Goal: Task Accomplishment & Management: Use online tool/utility

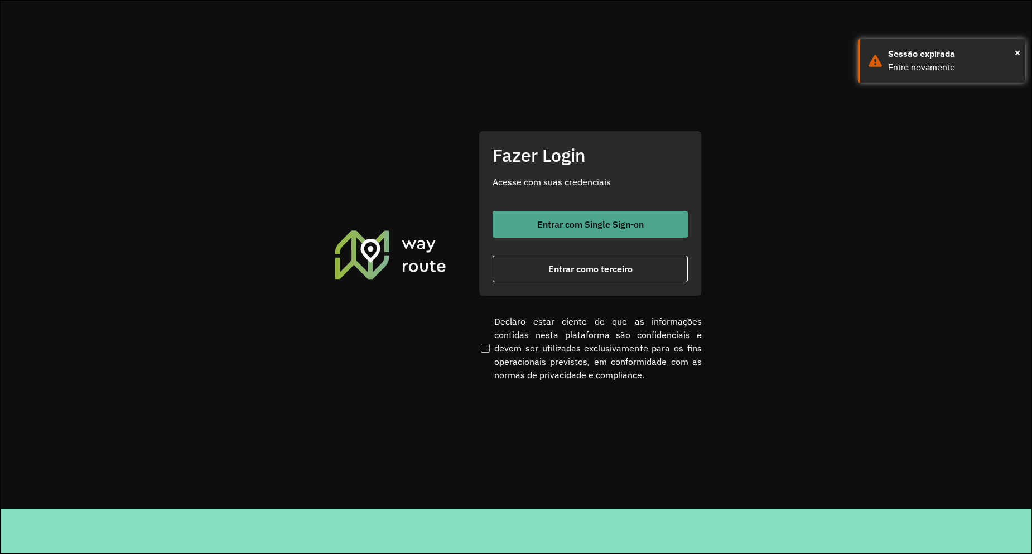
click at [573, 228] on span "Entrar com Single Sign-on" at bounding box center [590, 224] width 107 height 9
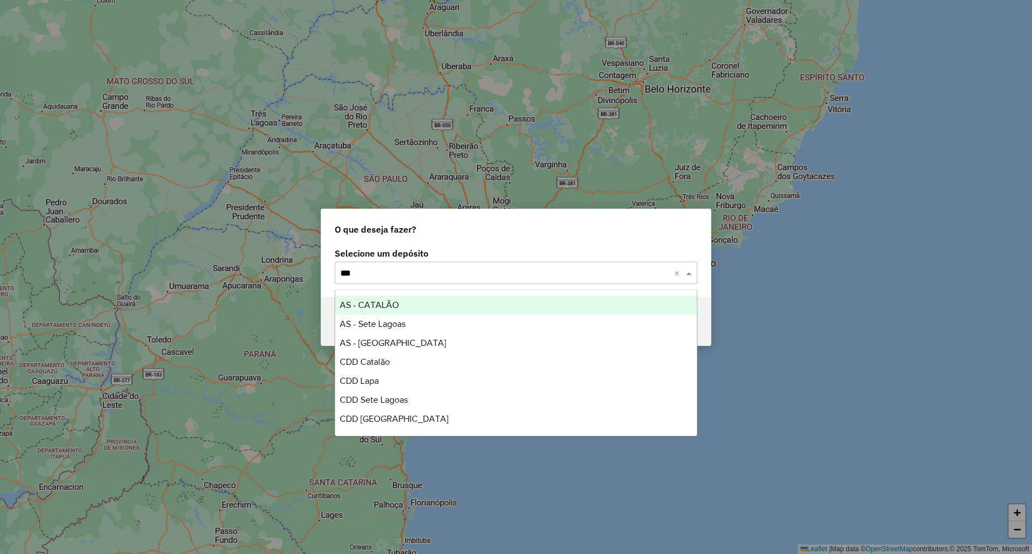
type input "****"
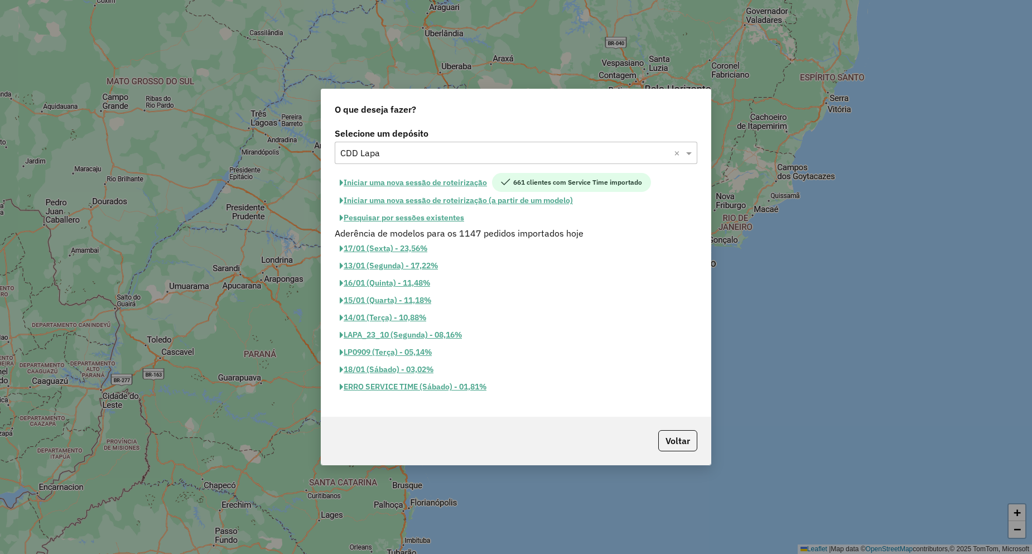
click at [430, 217] on button "Pesquisar por sessões existentes" at bounding box center [402, 217] width 134 height 17
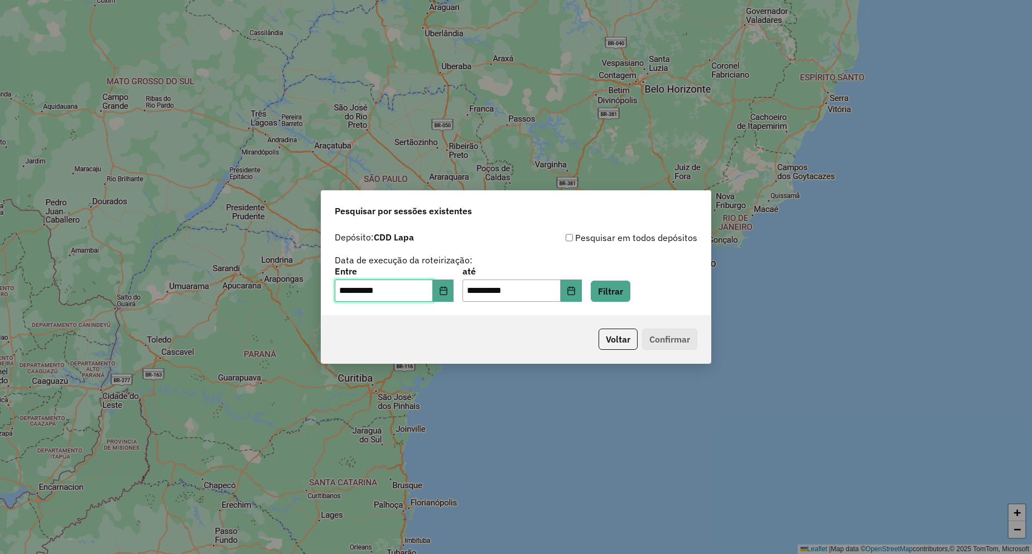
click at [433, 294] on input "**********" at bounding box center [384, 290] width 98 height 22
click at [452, 296] on button "Choose Date" at bounding box center [443, 290] width 21 height 22
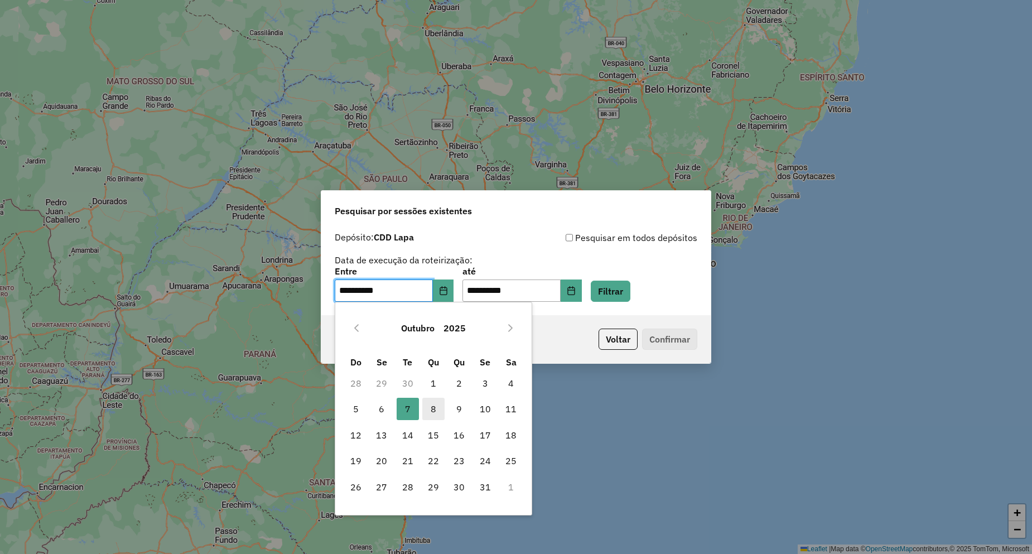
drag, startPoint x: 427, startPoint y: 408, endPoint x: 529, endPoint y: 340, distance: 123.1
click at [427, 407] on span "8" at bounding box center [433, 409] width 22 height 22
type input "**********"
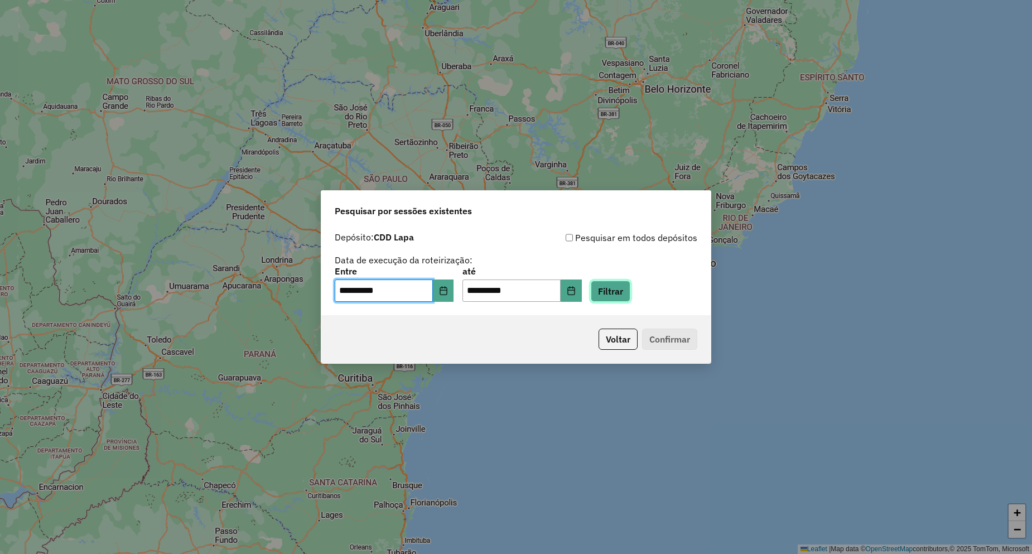
click at [618, 288] on button "Filtrar" at bounding box center [611, 290] width 40 height 21
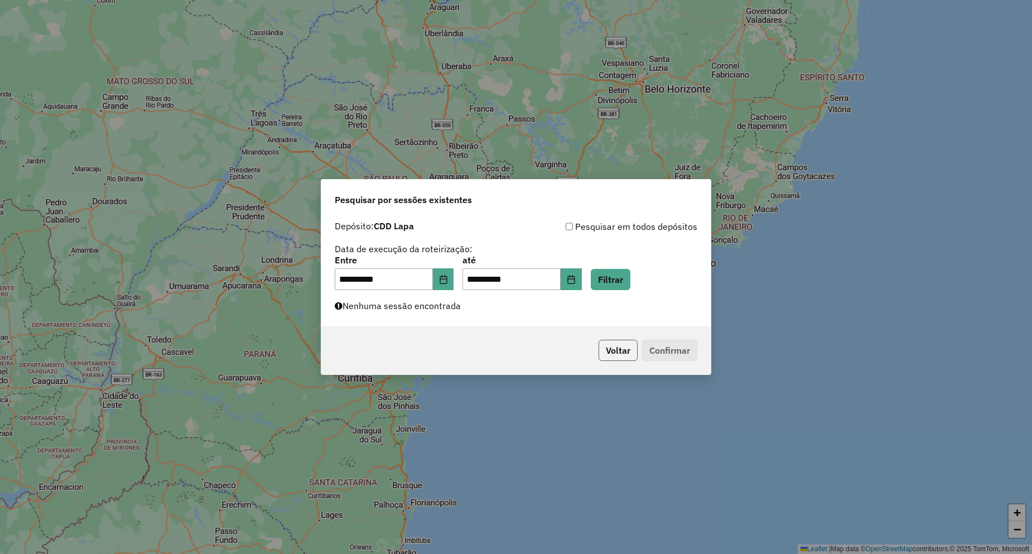
click at [616, 340] on button "Voltar" at bounding box center [617, 350] width 39 height 21
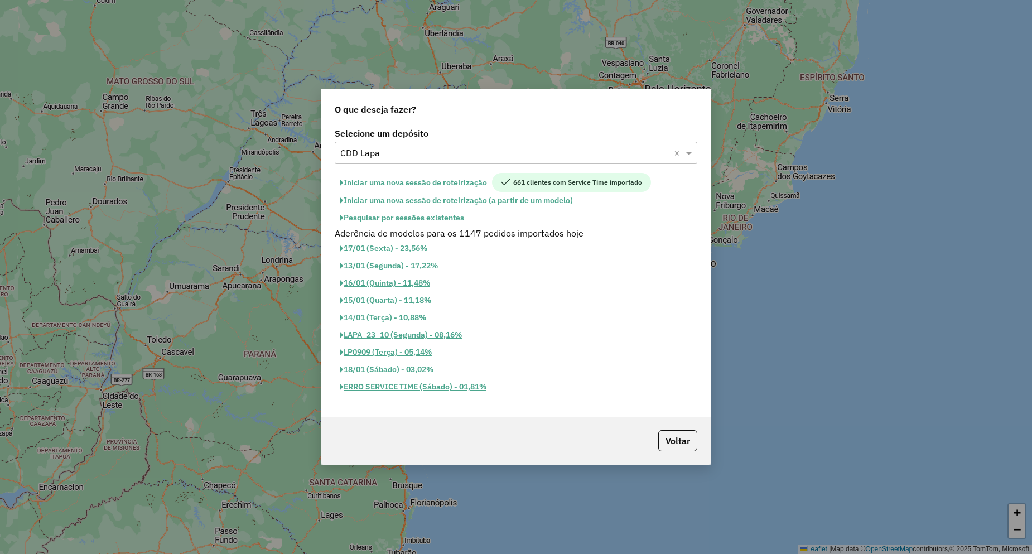
click at [405, 158] on input "text" at bounding box center [504, 153] width 329 height 13
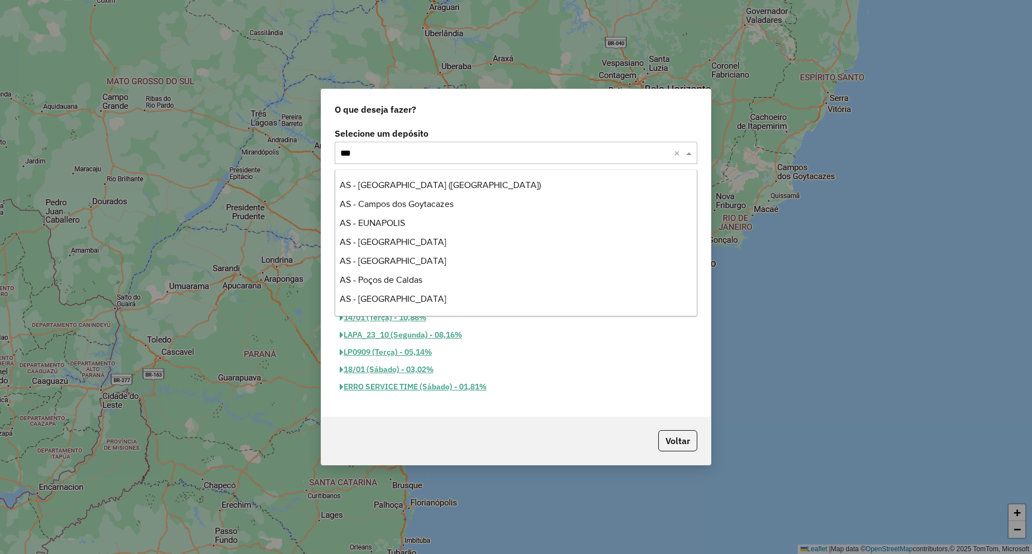
type input "****"
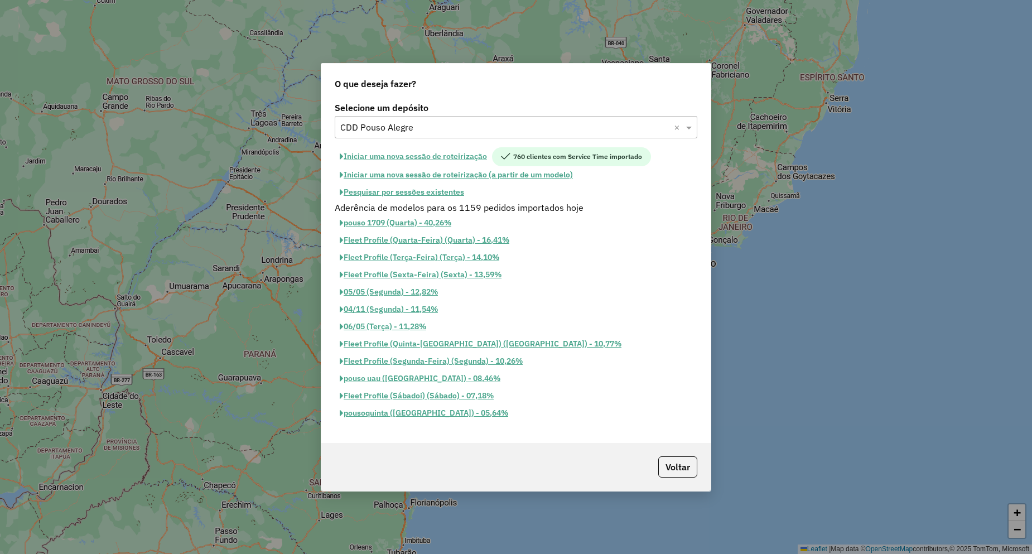
click at [415, 187] on button "Pesquisar por sessões existentes" at bounding box center [402, 191] width 134 height 17
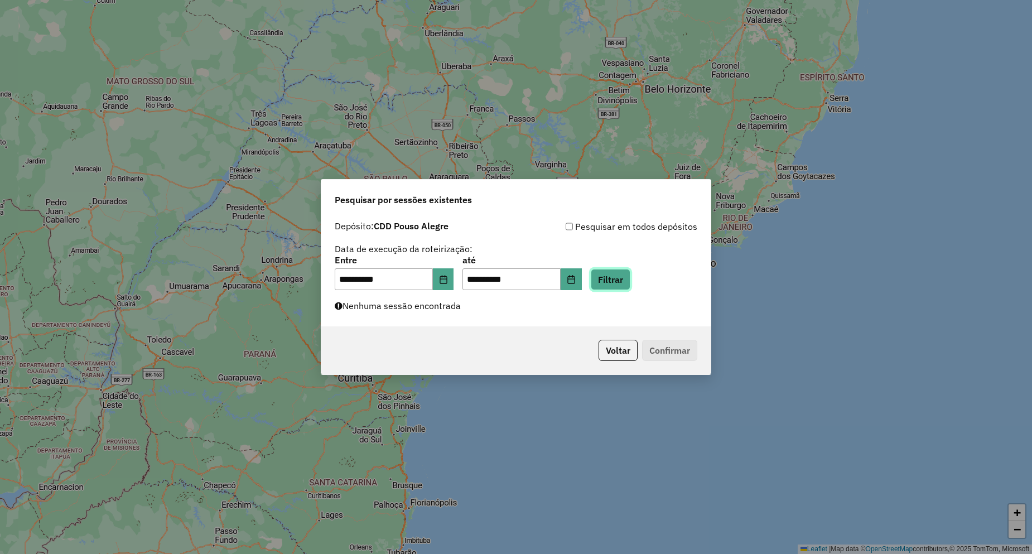
click at [606, 282] on button "Filtrar" at bounding box center [611, 279] width 40 height 21
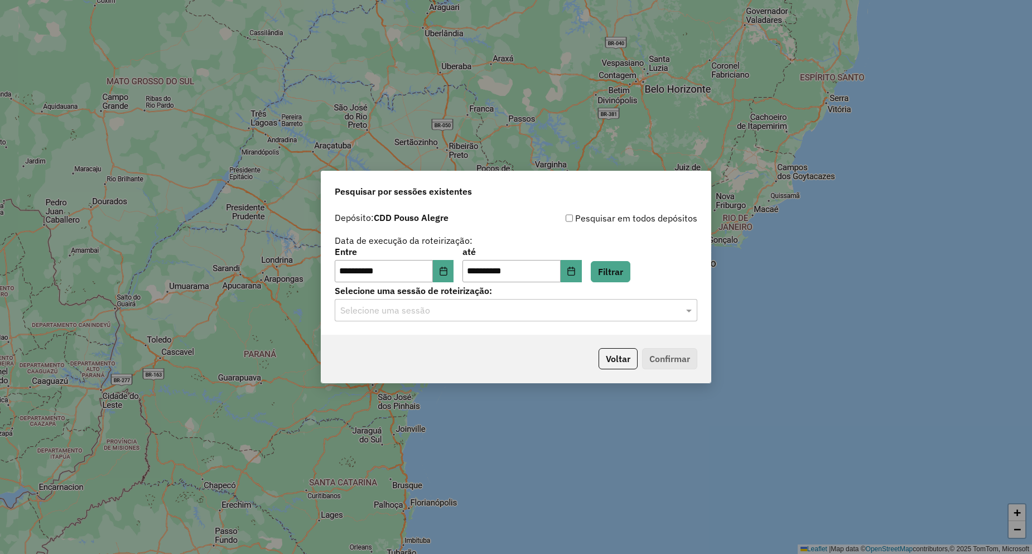
click at [437, 311] on input "text" at bounding box center [504, 310] width 329 height 13
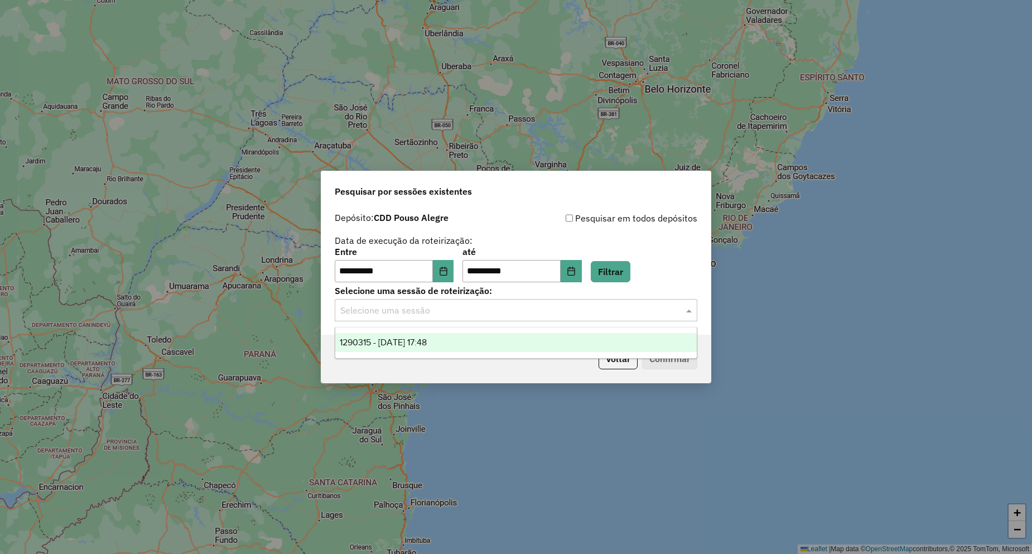
click at [448, 335] on div "1290315 - 08/10/2025 17:48" at bounding box center [515, 342] width 361 height 19
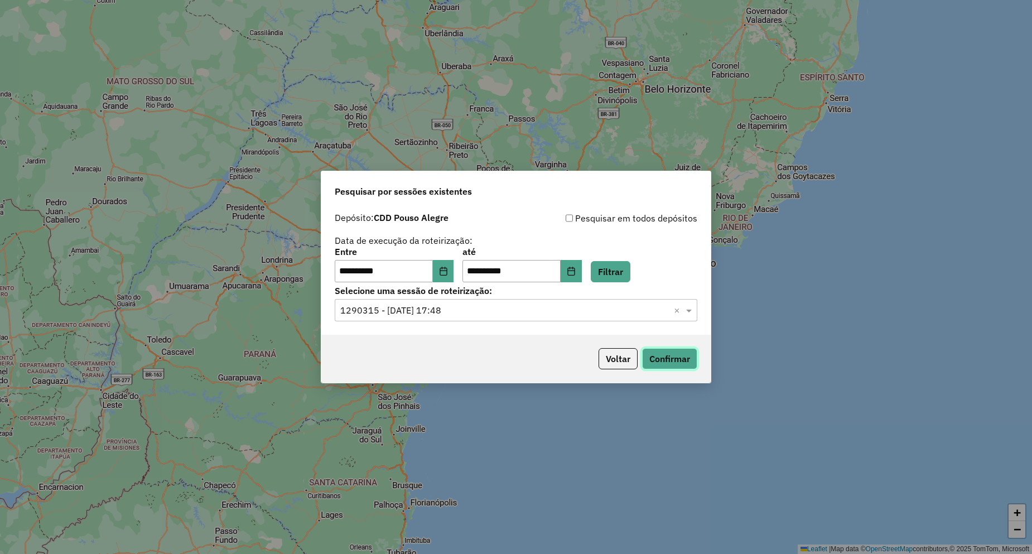
click at [670, 354] on button "Confirmar" at bounding box center [669, 358] width 55 height 21
click at [626, 354] on button "Voltar" at bounding box center [617, 358] width 39 height 21
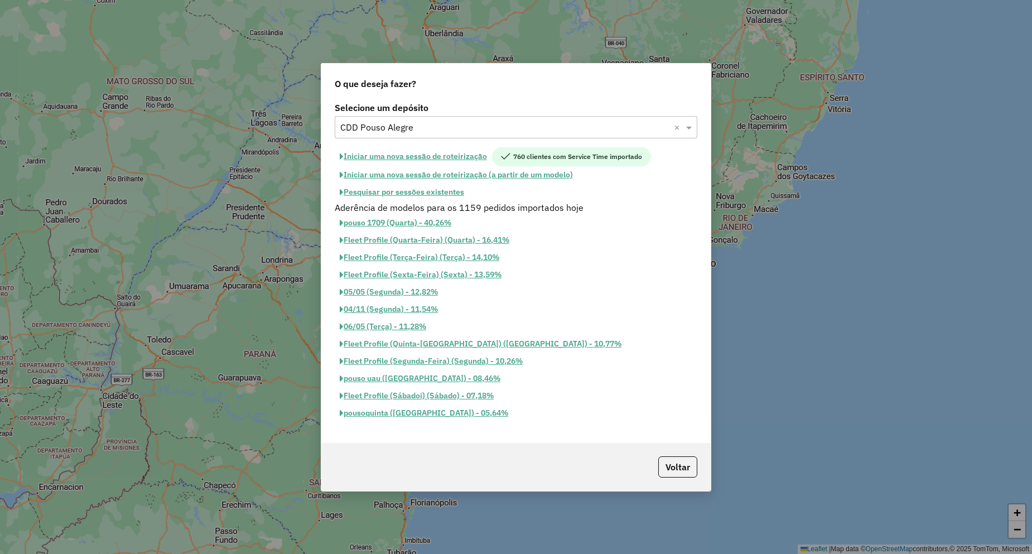
click at [393, 191] on button "Pesquisar por sessões existentes" at bounding box center [402, 191] width 134 height 17
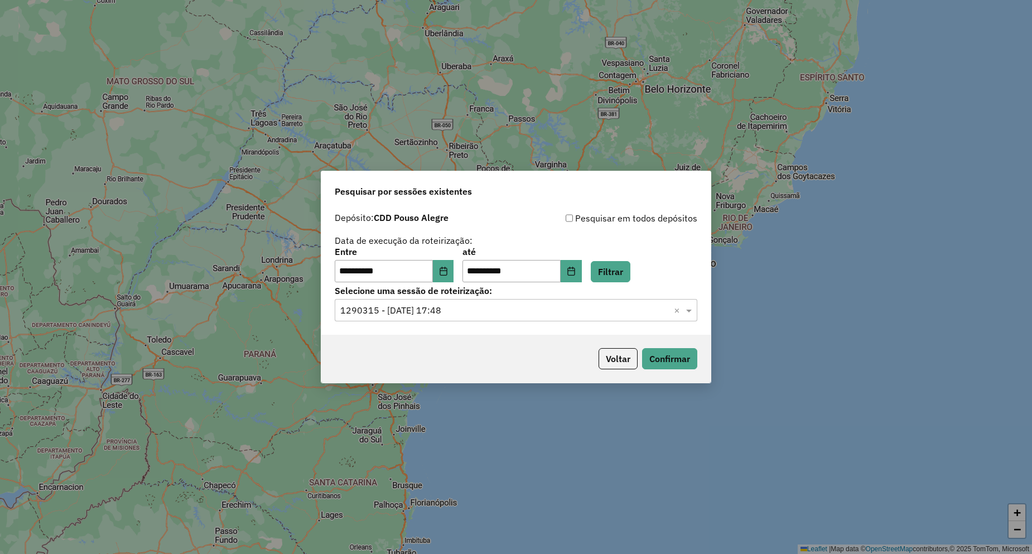
click at [439, 308] on input "text" at bounding box center [504, 310] width 329 height 13
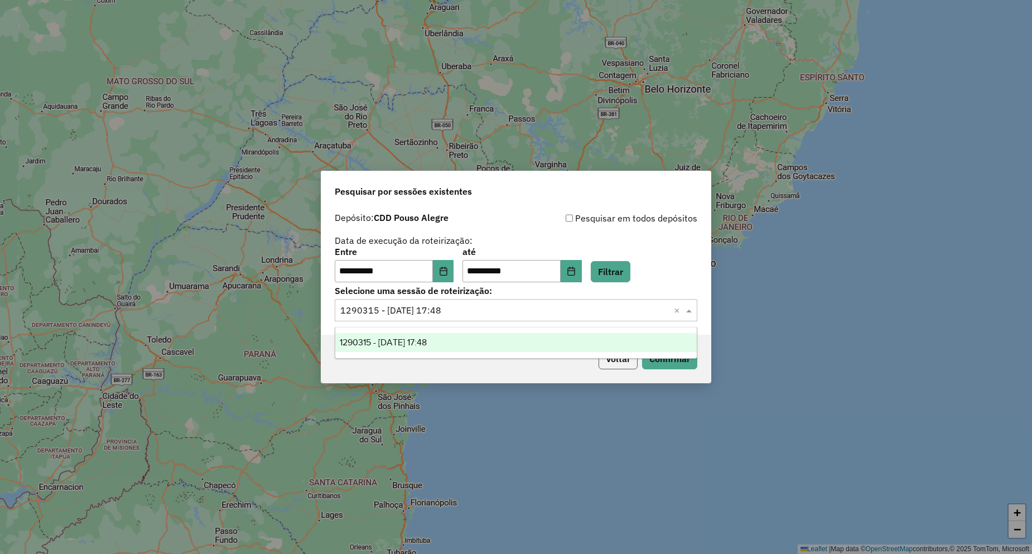
click at [614, 363] on button "Voltar" at bounding box center [617, 358] width 39 height 21
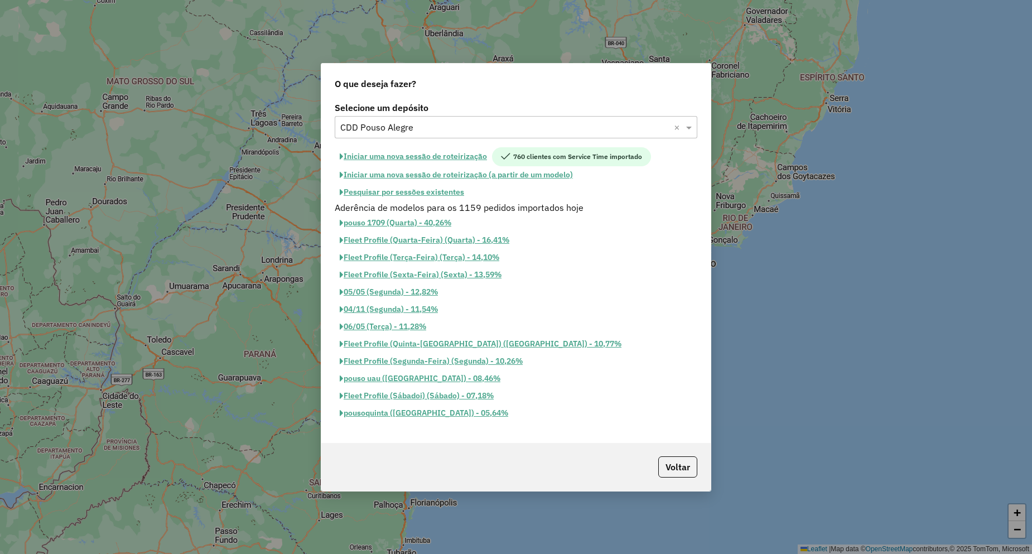
drag, startPoint x: 425, startPoint y: 112, endPoint x: 426, endPoint y: 128, distance: 16.2
click at [425, 113] on label "Selecione um depósito" at bounding box center [516, 107] width 362 height 13
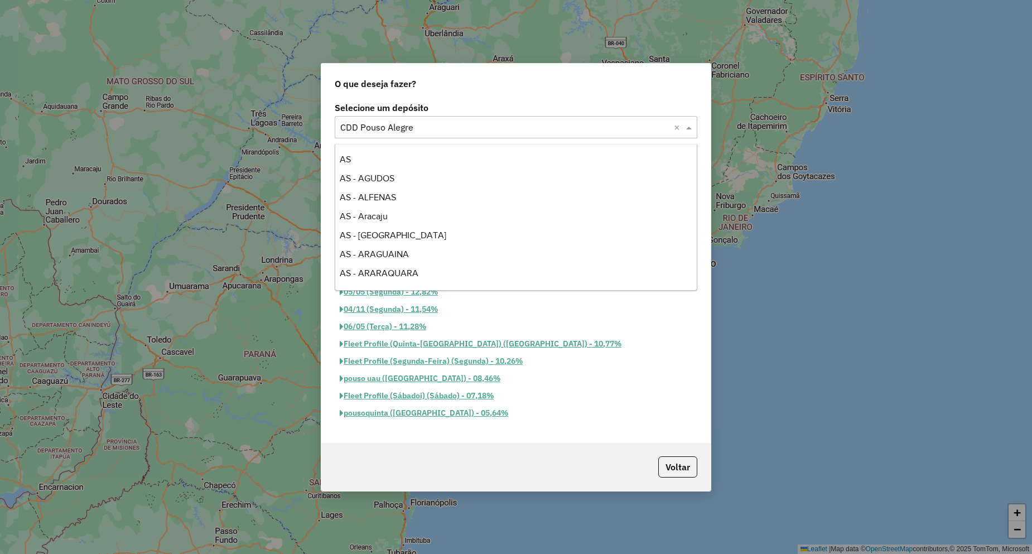
click at [426, 128] on input "text" at bounding box center [504, 127] width 329 height 13
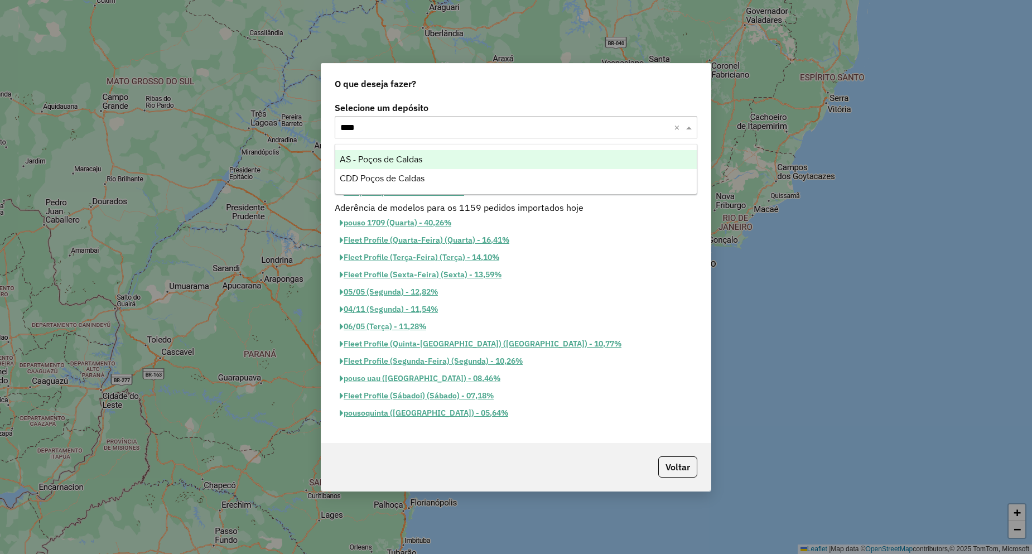
type input "*****"
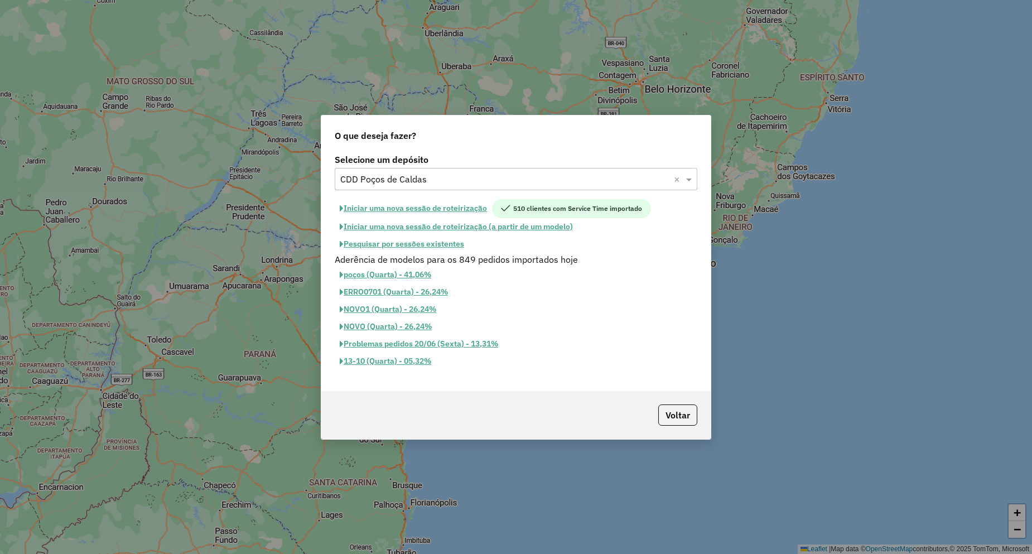
click at [434, 247] on button "Pesquisar por sessões existentes" at bounding box center [402, 243] width 134 height 17
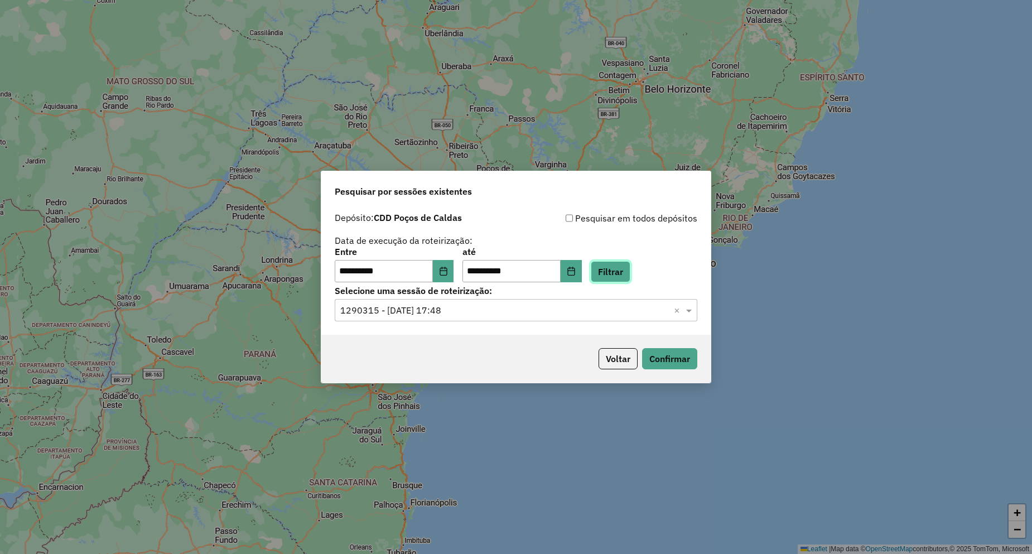
click at [624, 273] on button "Filtrar" at bounding box center [611, 271] width 40 height 21
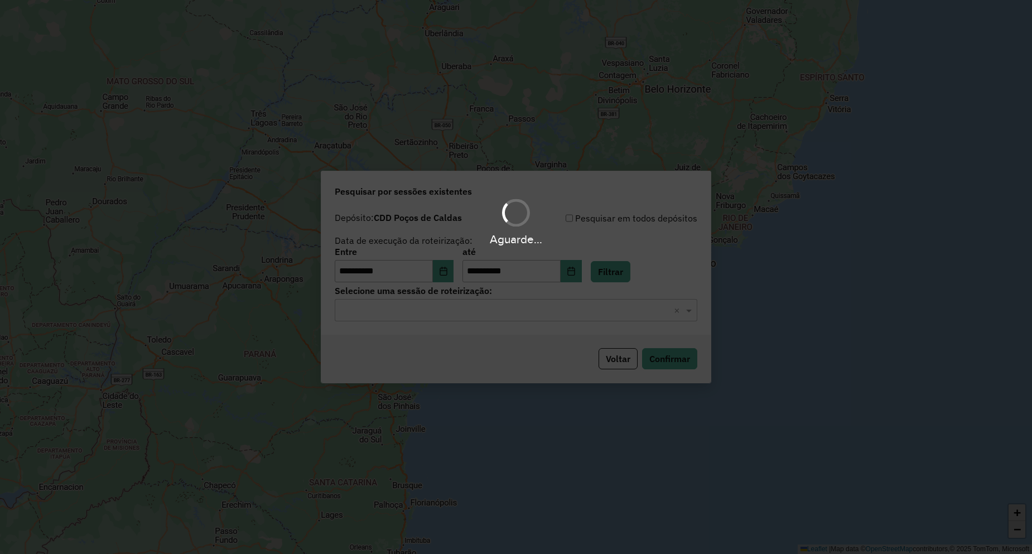
click at [440, 315] on input "text" at bounding box center [504, 310] width 329 height 13
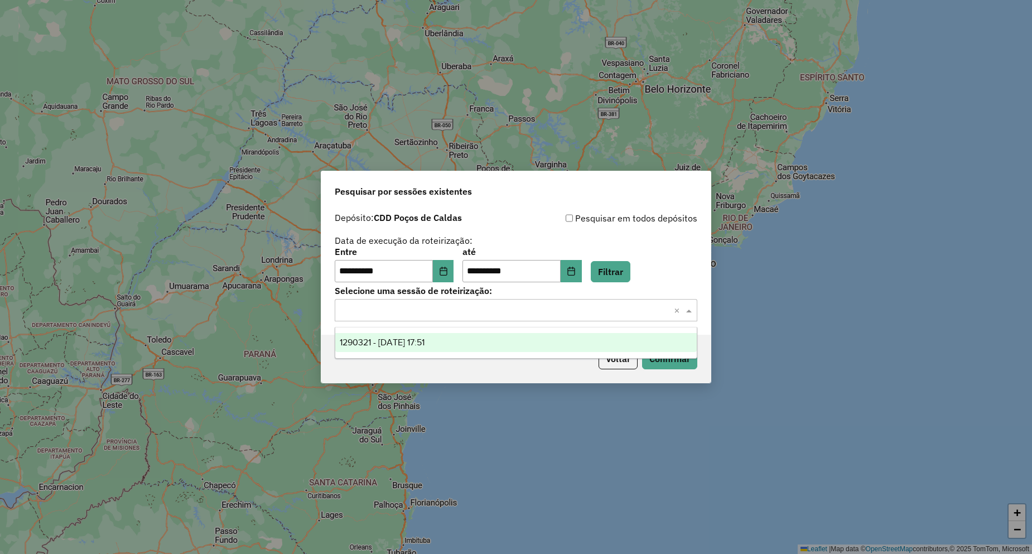
click at [424, 337] on span "1290321 - 08/10/2025 17:51" at bounding box center [382, 341] width 85 height 9
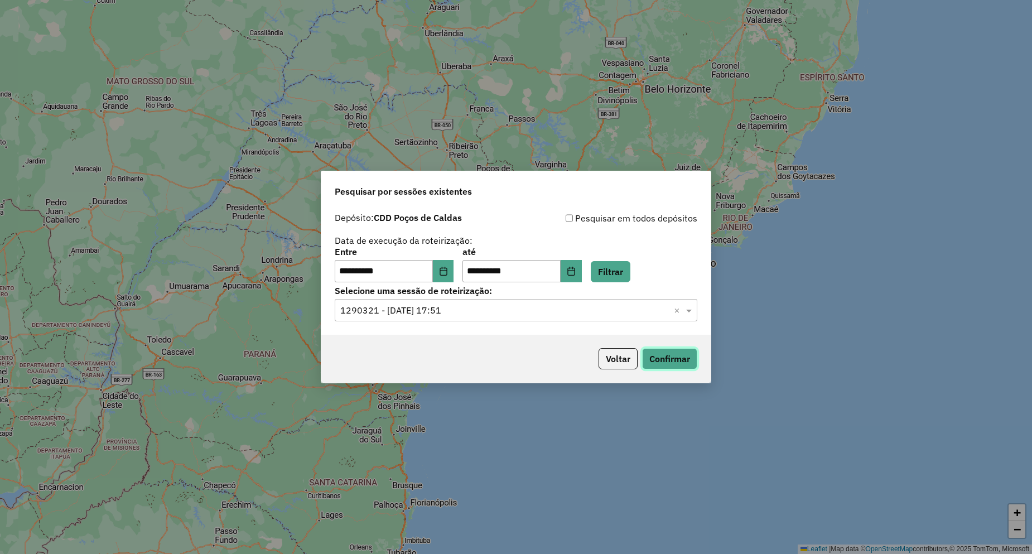
click at [675, 362] on button "Confirmar" at bounding box center [669, 358] width 55 height 21
click at [243, 147] on div "**********" at bounding box center [516, 277] width 1032 height 554
click at [630, 274] on button "Filtrar" at bounding box center [611, 271] width 40 height 21
click at [626, 274] on button "Filtrar" at bounding box center [611, 271] width 40 height 21
click at [665, 359] on button "Confirmar" at bounding box center [669, 358] width 55 height 21
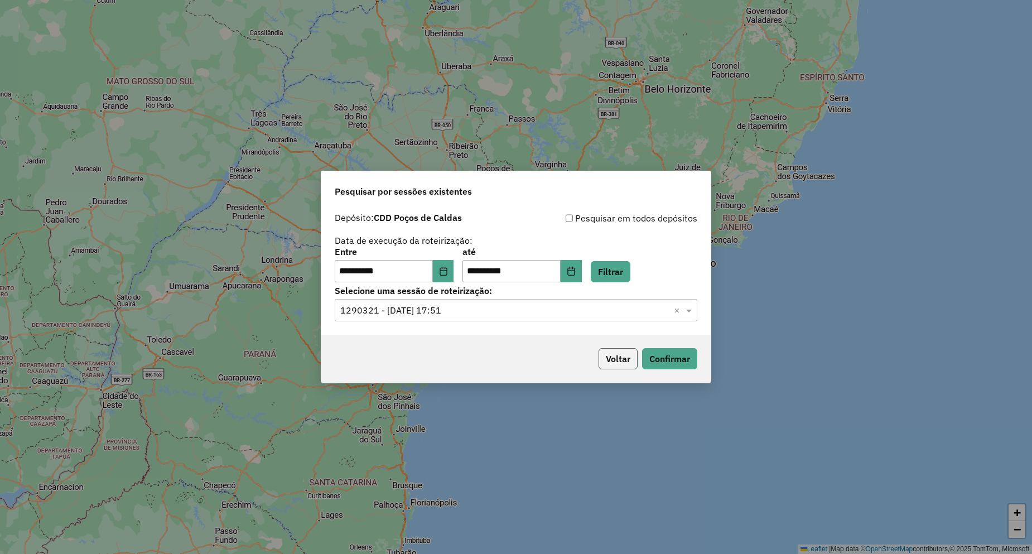
click at [614, 351] on button "Voltar" at bounding box center [617, 358] width 39 height 21
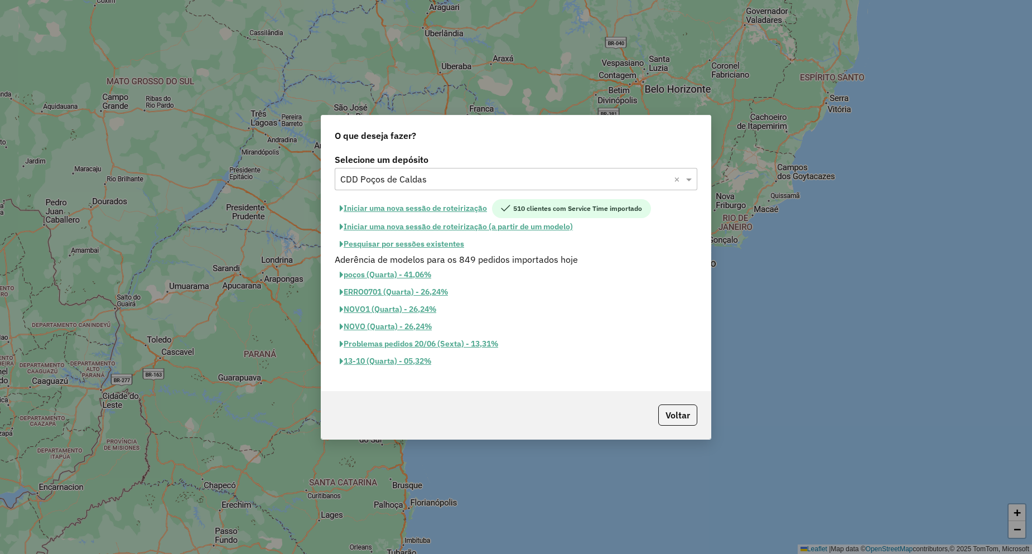
click at [409, 177] on input "text" at bounding box center [504, 179] width 329 height 13
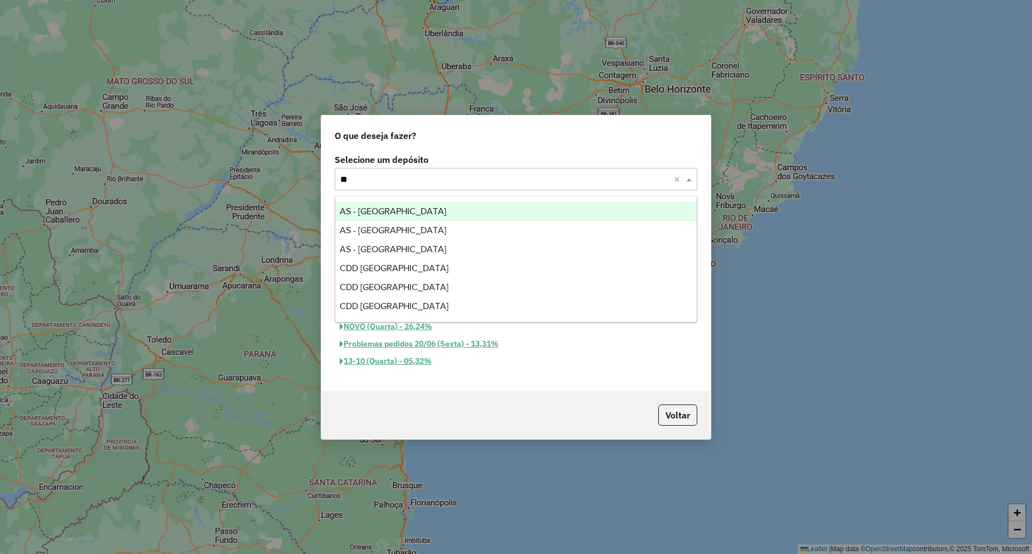
type input "*"
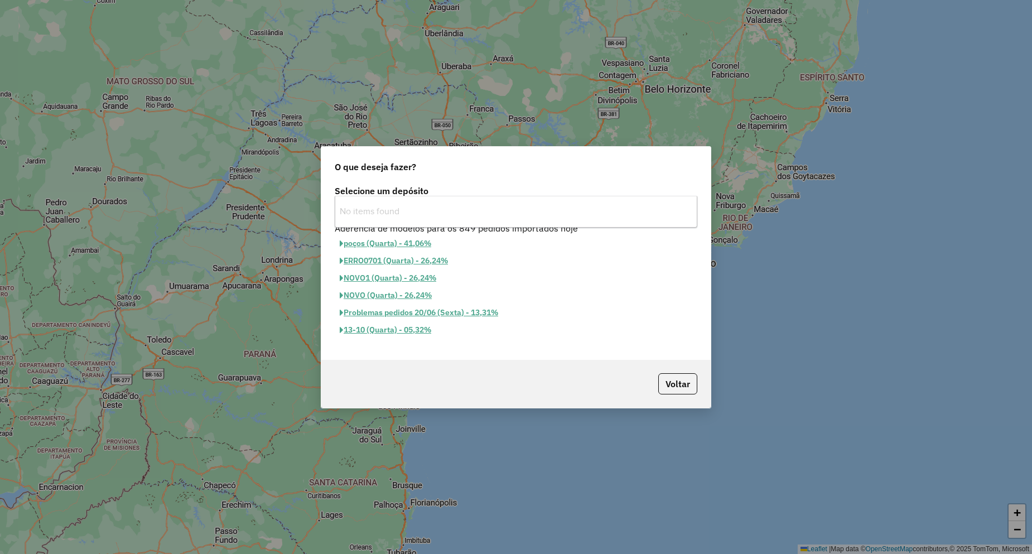
type input "****"
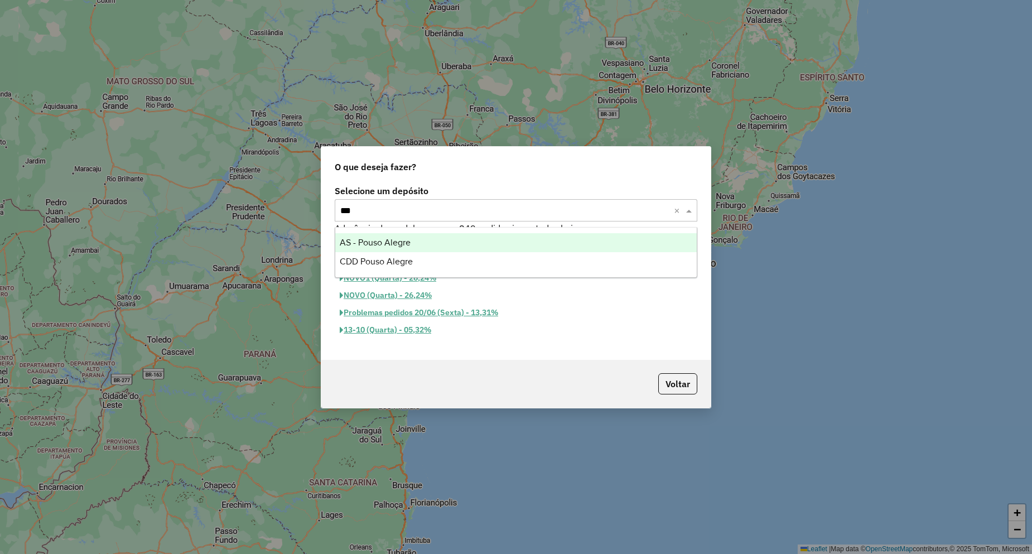
type input "****"
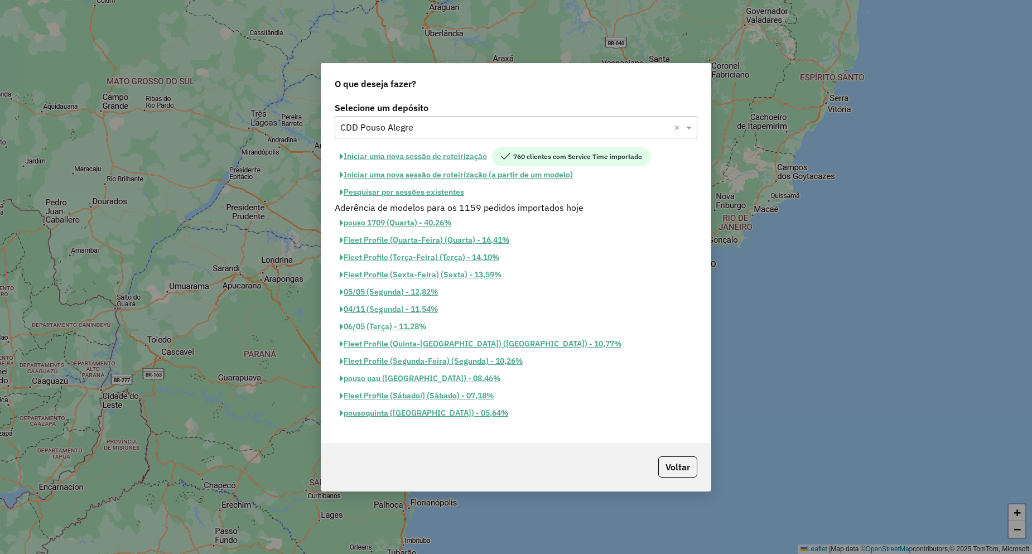
click at [401, 191] on button "Pesquisar por sessões existentes" at bounding box center [402, 191] width 134 height 17
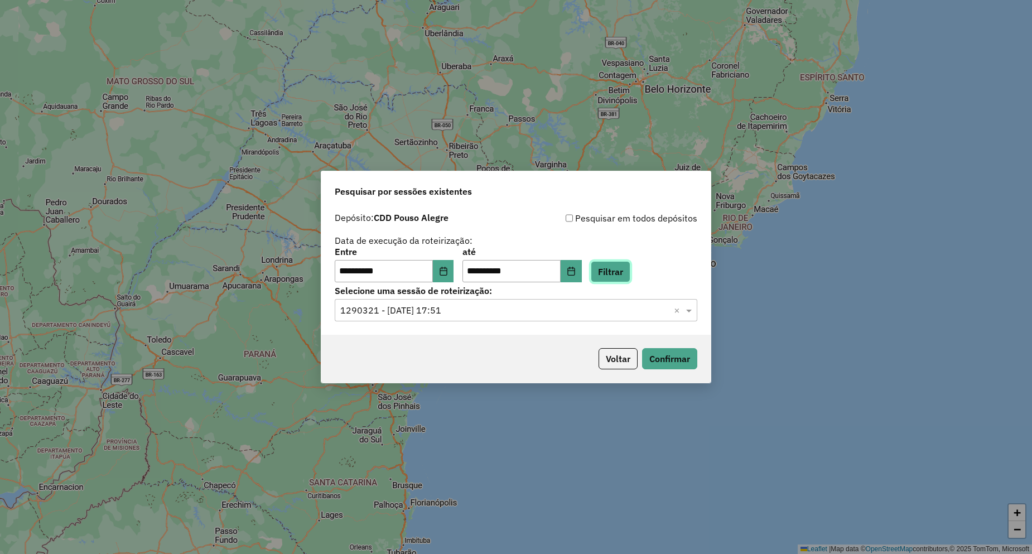
click at [622, 267] on button "Filtrar" at bounding box center [611, 271] width 40 height 21
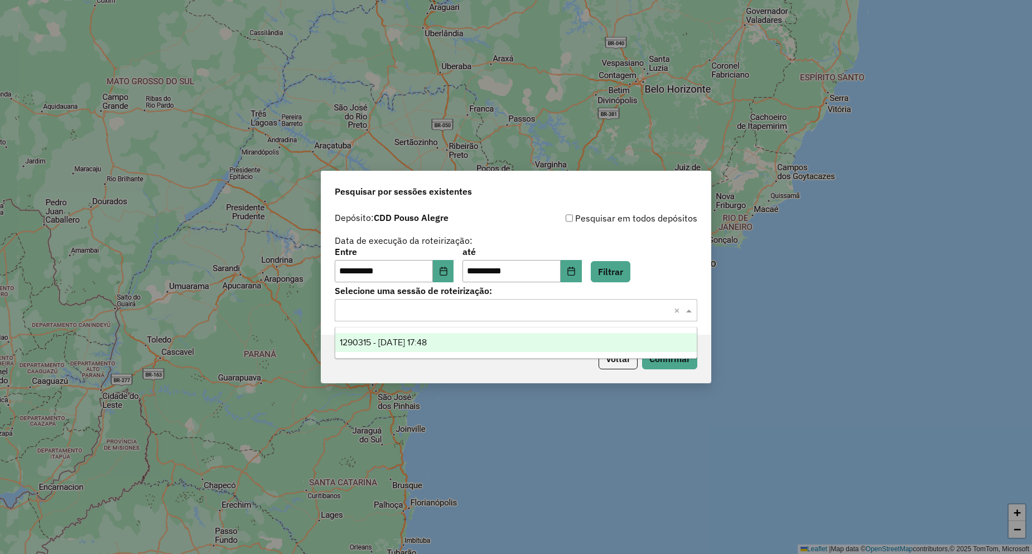
drag, startPoint x: 470, startPoint y: 307, endPoint x: 425, endPoint y: 344, distance: 58.2
click at [470, 307] on input "text" at bounding box center [504, 310] width 329 height 13
click at [426, 344] on span "1290315 - 08/10/2025 17:48" at bounding box center [383, 341] width 87 height 9
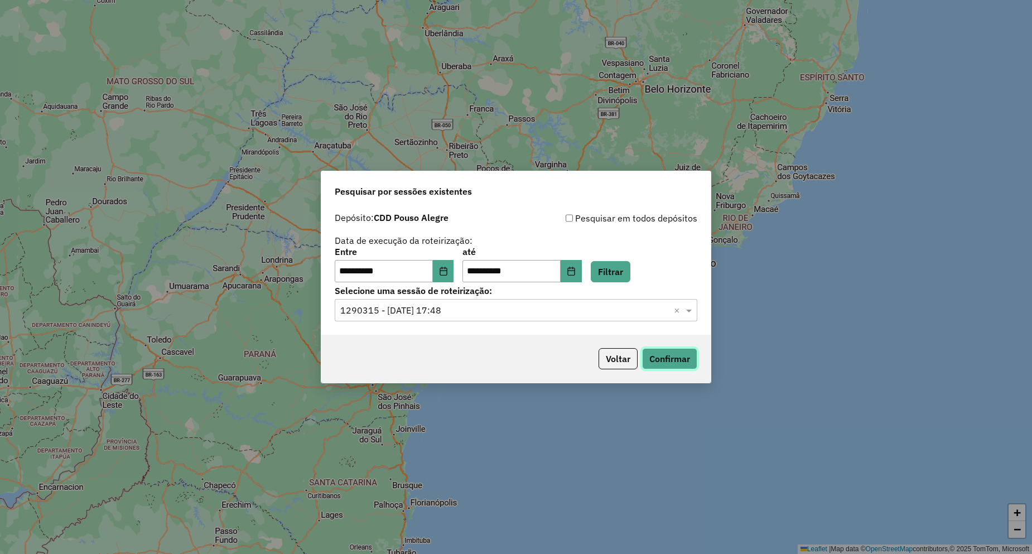
click at [687, 357] on button "Confirmar" at bounding box center [669, 358] width 55 height 21
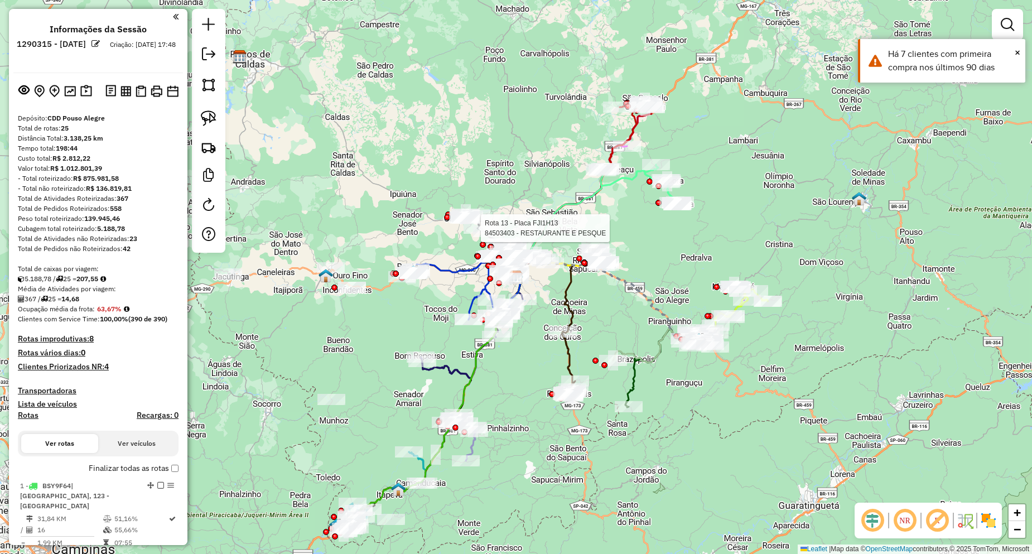
select select "**********"
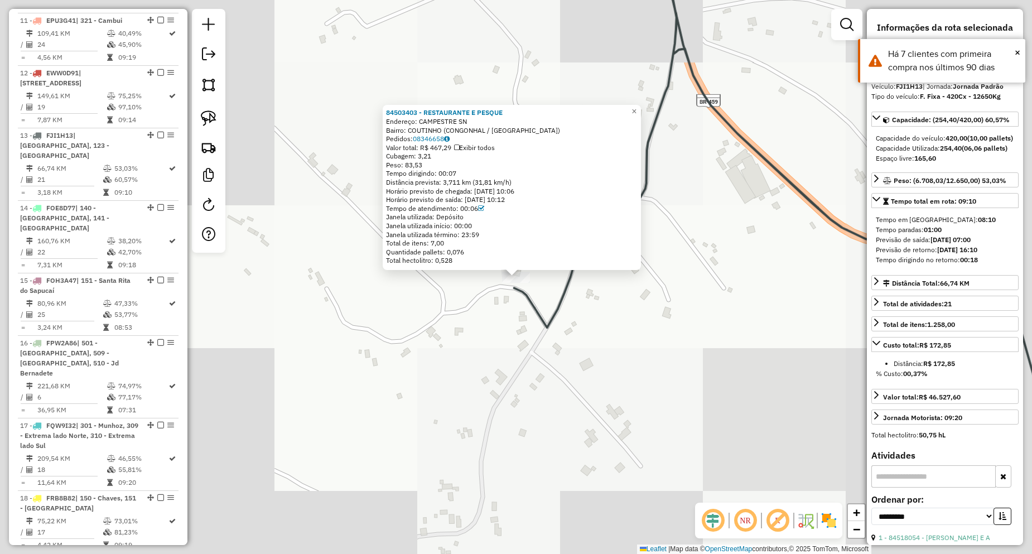
scroll to position [1189, 0]
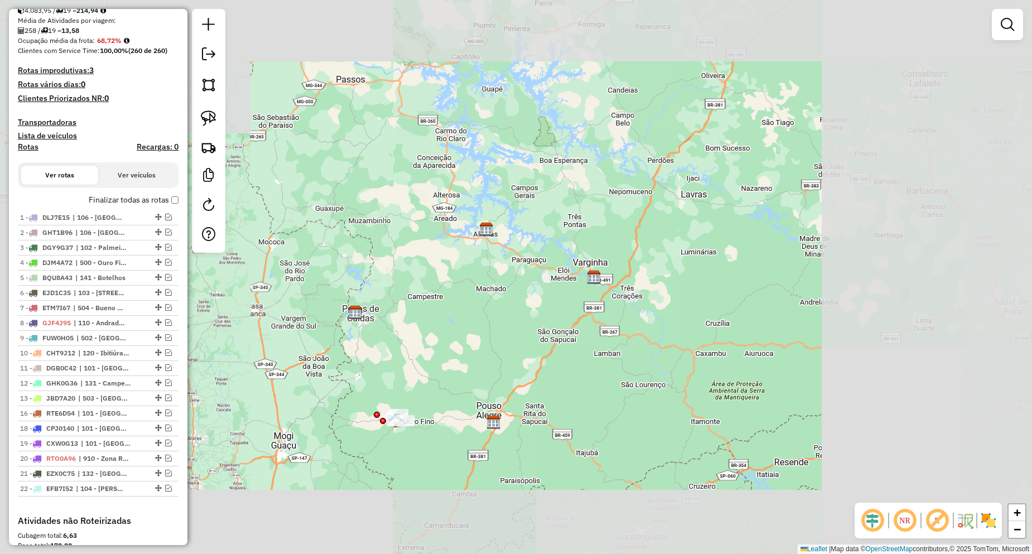
scroll to position [279, 0]
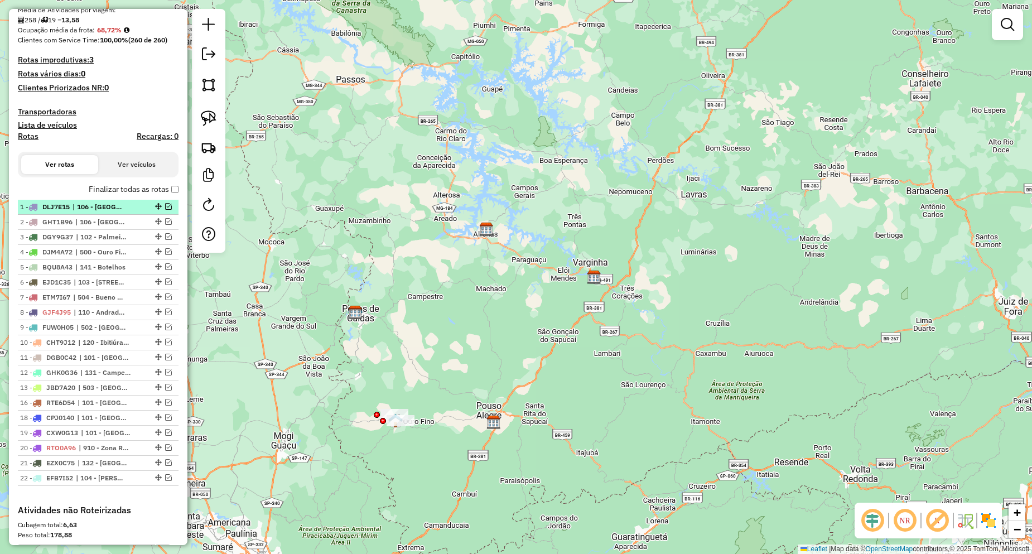
click at [90, 206] on span "| 106 - [GEOGRAPHIC_DATA]" at bounding box center [97, 207] width 51 height 10
select select "**********"
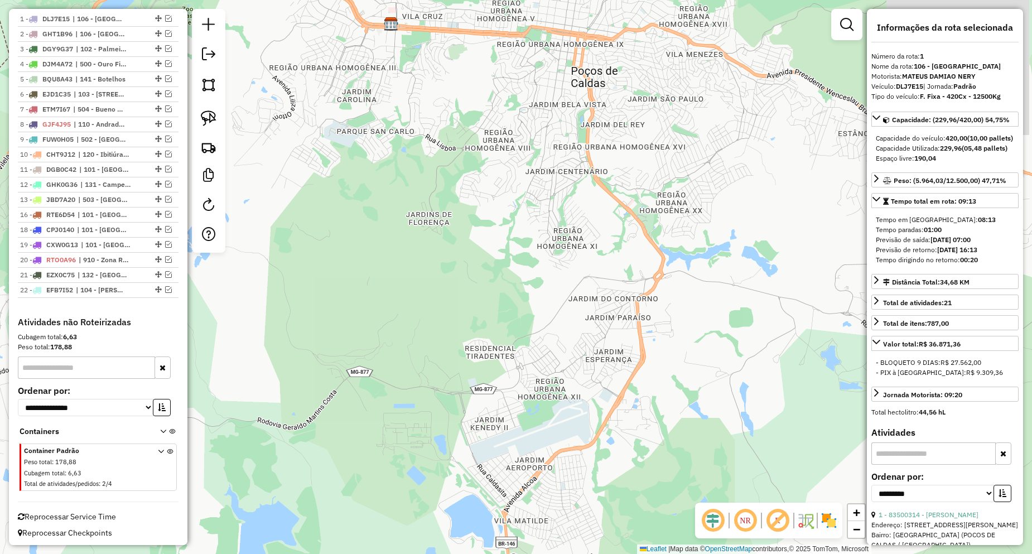
scroll to position [470, 0]
click at [158, 449] on icon at bounding box center [161, 467] width 6 height 42
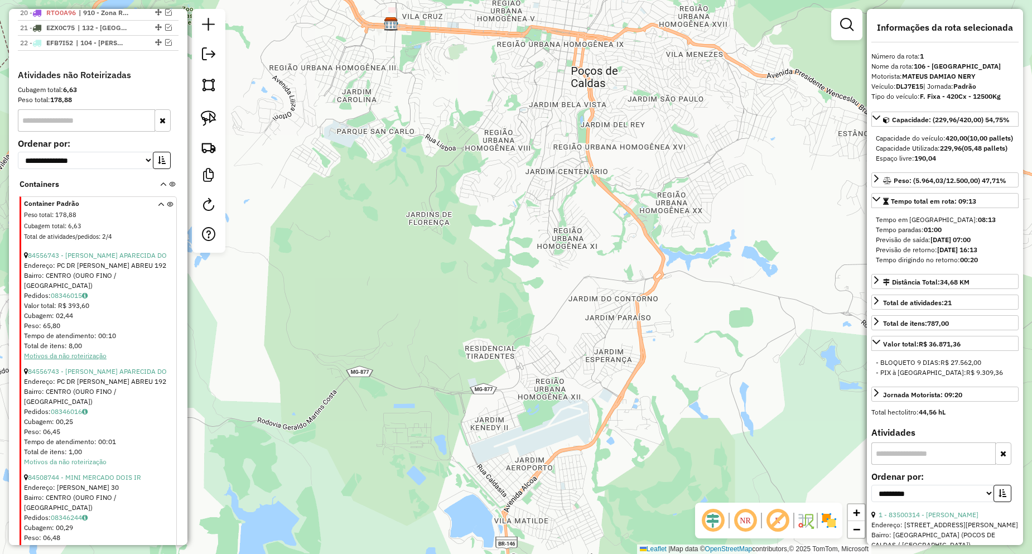
scroll to position [748, 0]
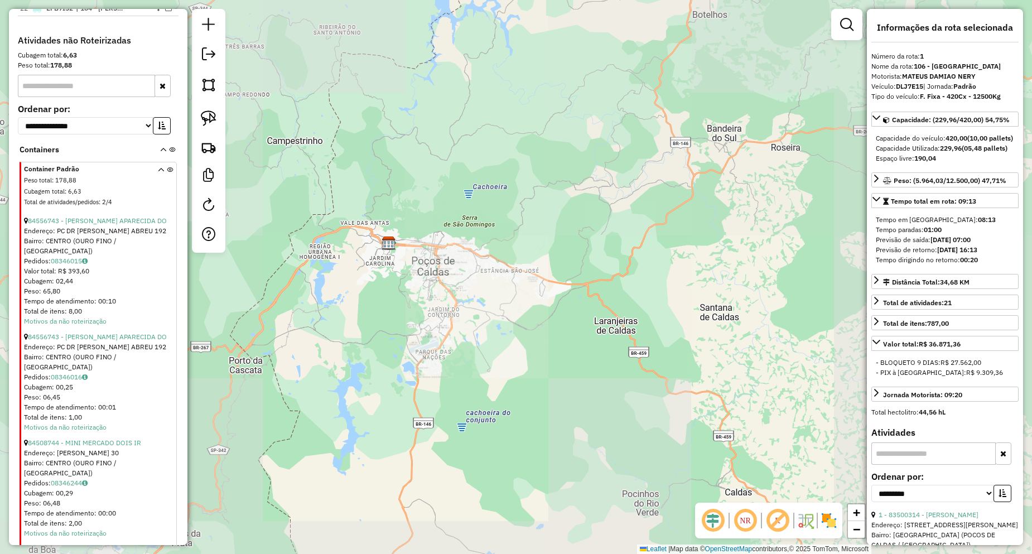
click at [68, 332] on div "84556743 - [PERSON_NAME] APARECIDA DO" at bounding box center [99, 337] width 151 height 10
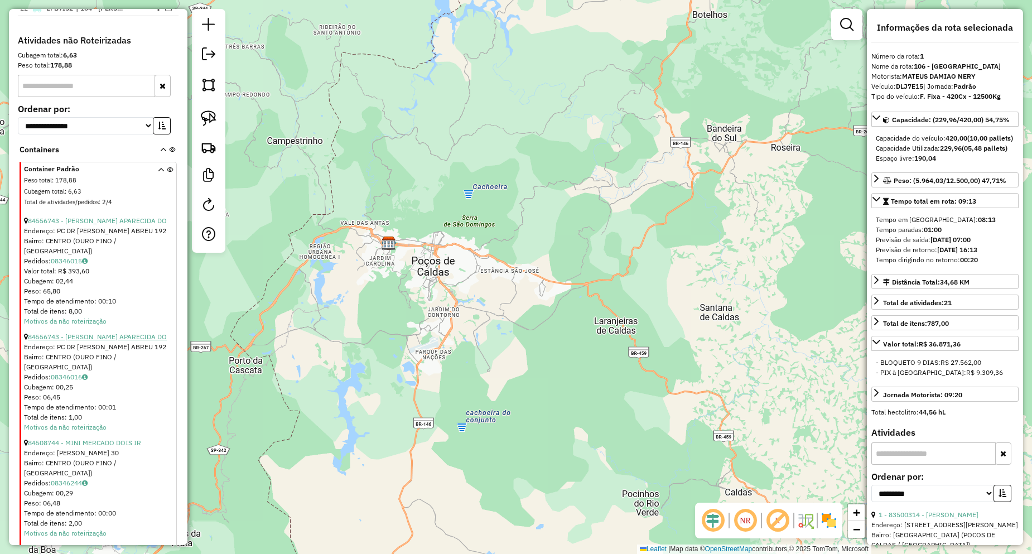
click at [68, 332] on link "84556743 - ANDREIA APARECIDA DO" at bounding box center [97, 336] width 139 height 8
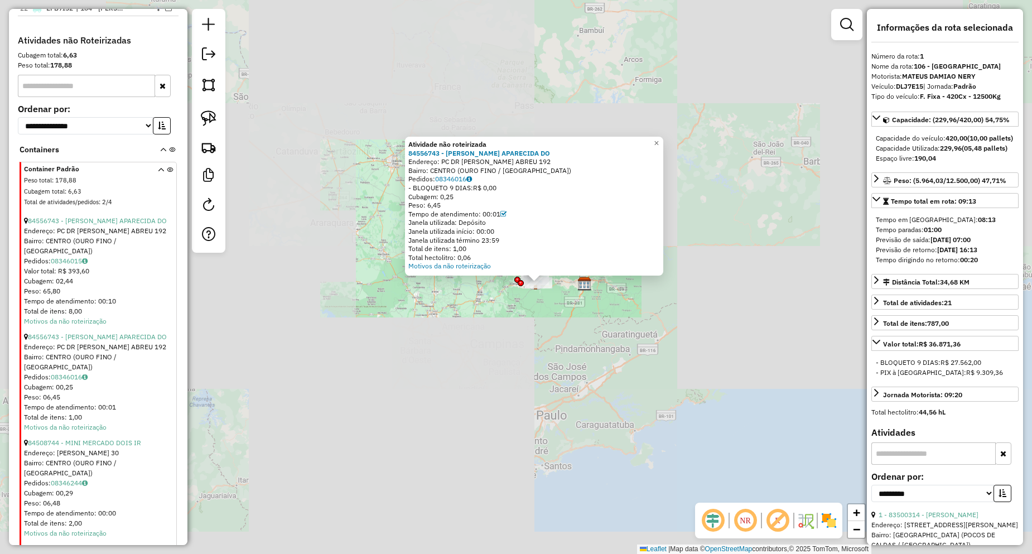
drag, startPoint x: 579, startPoint y: 386, endPoint x: 503, endPoint y: 286, distance: 125.8
click at [509, 284] on div "Atividade não roteirizada 84556743 - ANDREIA APARECIDA DO Endereço: PC DR EURIC…" at bounding box center [516, 277] width 1032 height 554
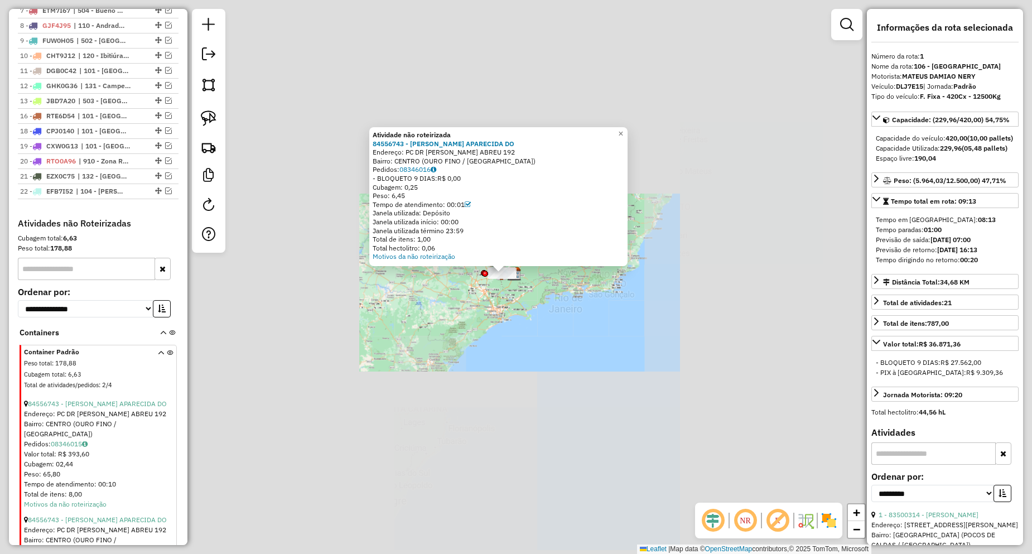
scroll to position [525, 0]
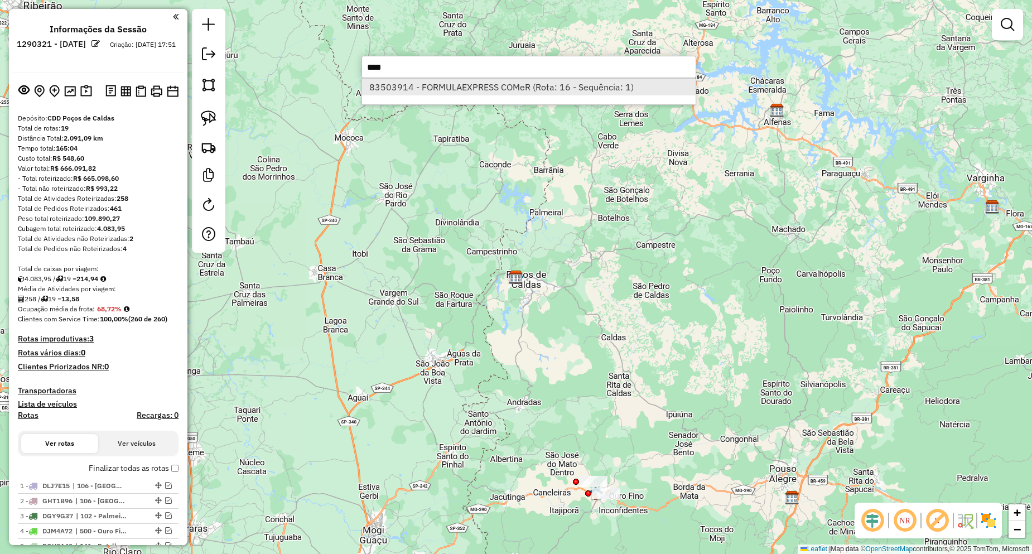
type input "****"
click at [446, 91] on li "83503914 - FORMULAEXPRESS COMeR (Rota: 16 - Sequência: 1)" at bounding box center [528, 87] width 333 height 17
select select "**********"
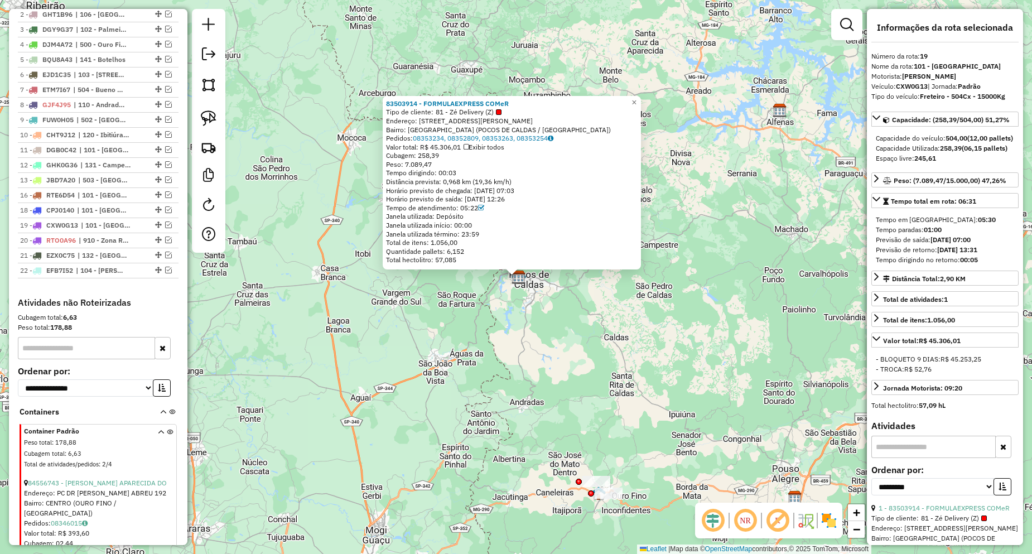
scroll to position [695, 0]
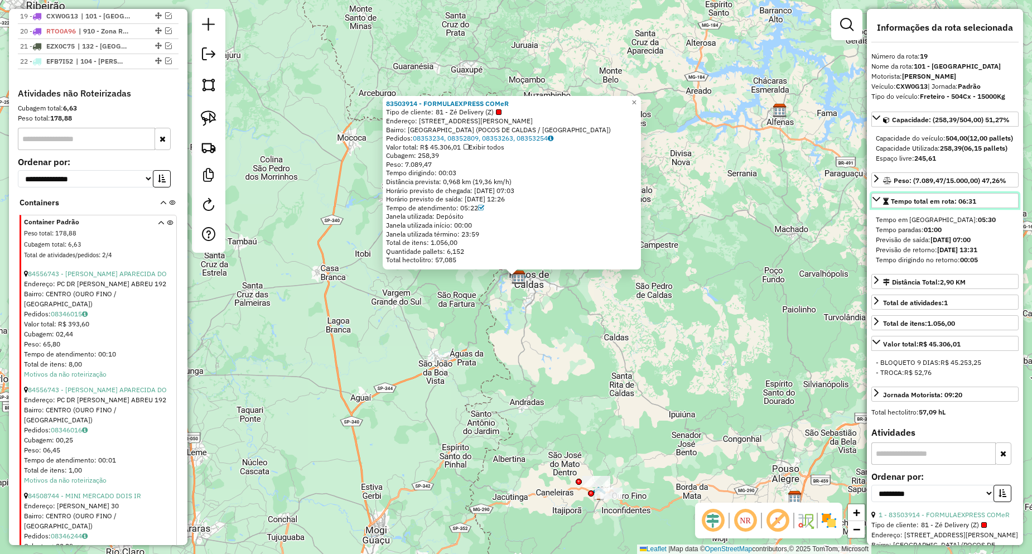
click at [941, 205] on span "Tempo total em rota: 06:31" at bounding box center [933, 201] width 85 height 8
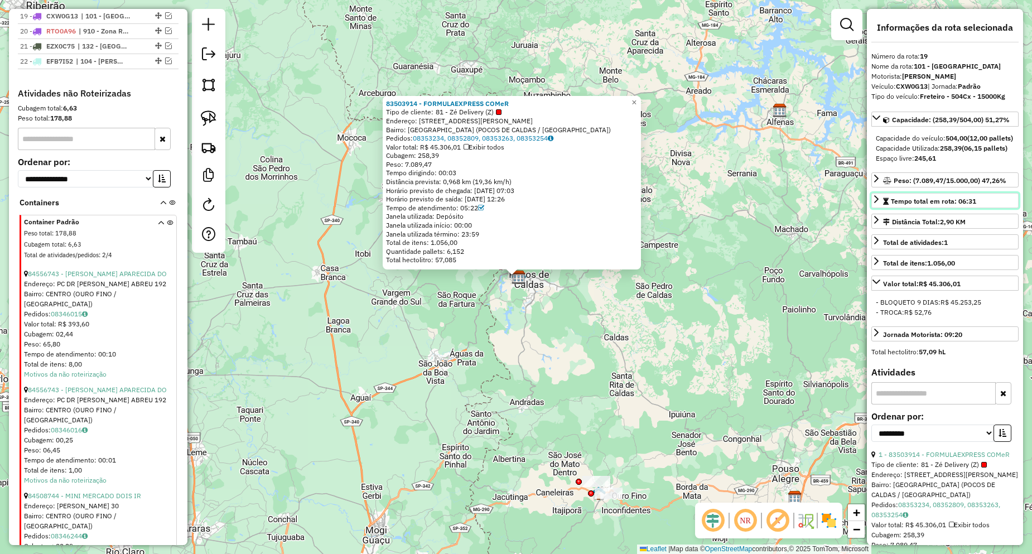
click at [941, 205] on span "Tempo total em rota: 06:31" at bounding box center [933, 201] width 85 height 8
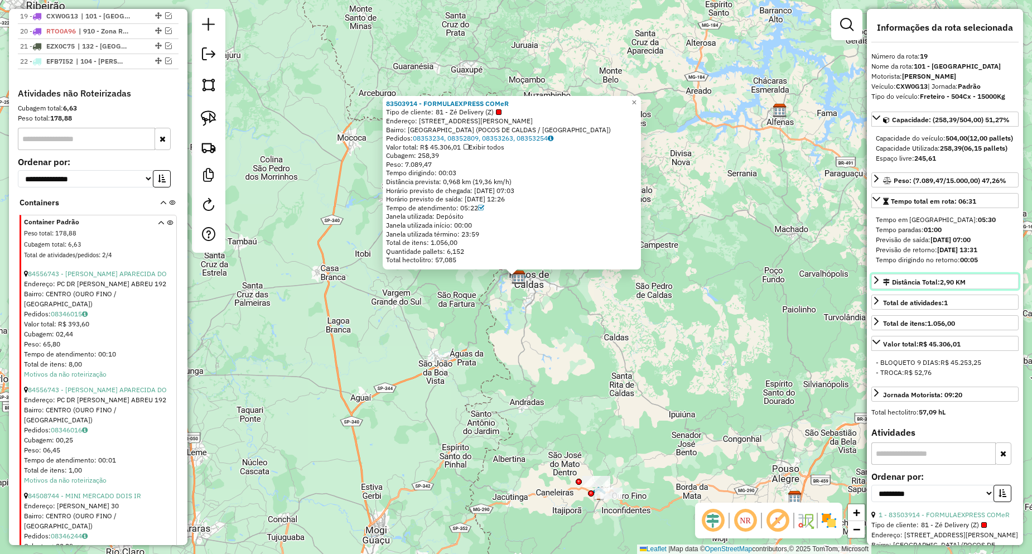
click at [931, 287] on div "Distância Total: 2,90 KM" at bounding box center [924, 282] width 83 height 10
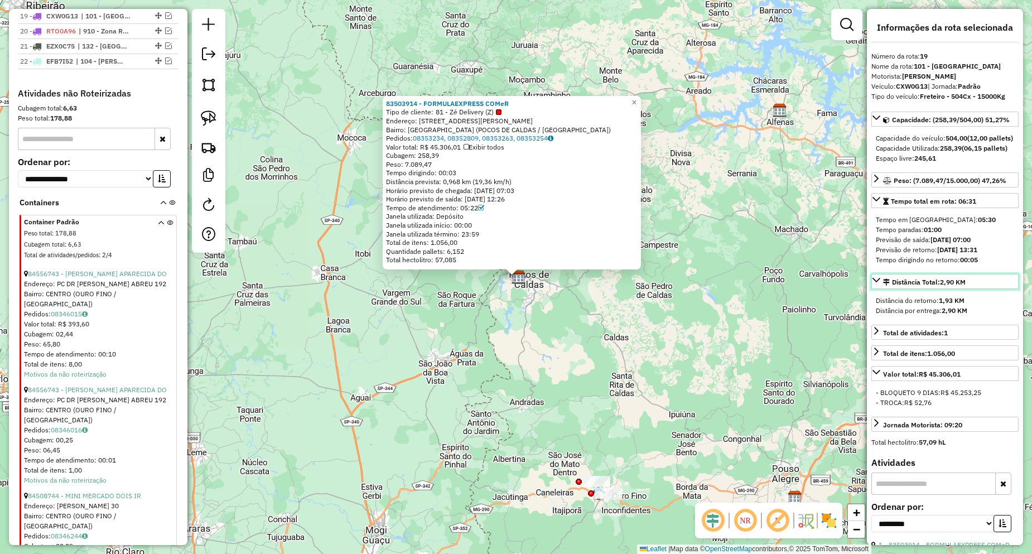
click at [931, 287] on div "Distância Total: 2,90 KM" at bounding box center [924, 282] width 83 height 10
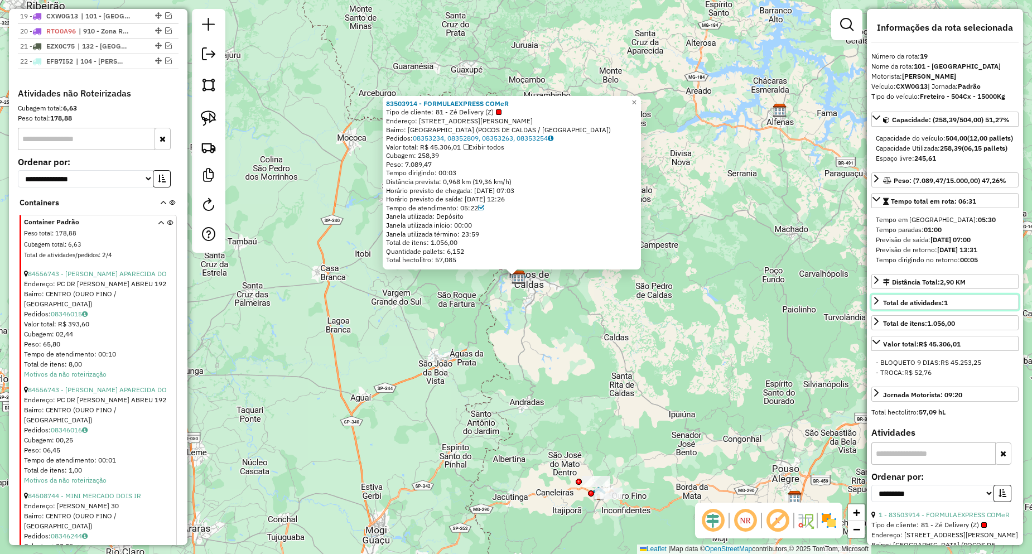
click at [936, 307] on span "Total de atividades: 1" at bounding box center [915, 302] width 65 height 8
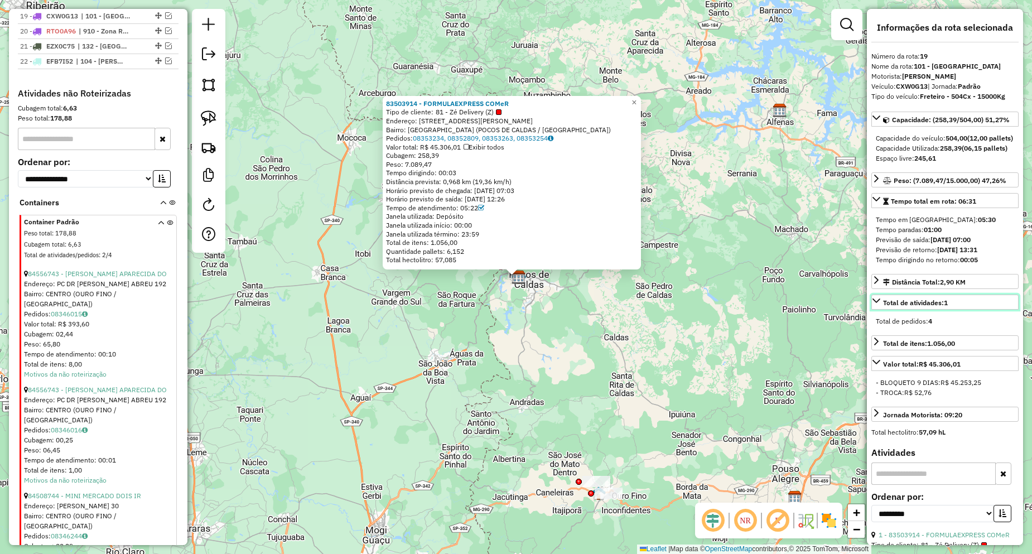
click at [936, 307] on span "Total de atividades: 1" at bounding box center [915, 302] width 65 height 8
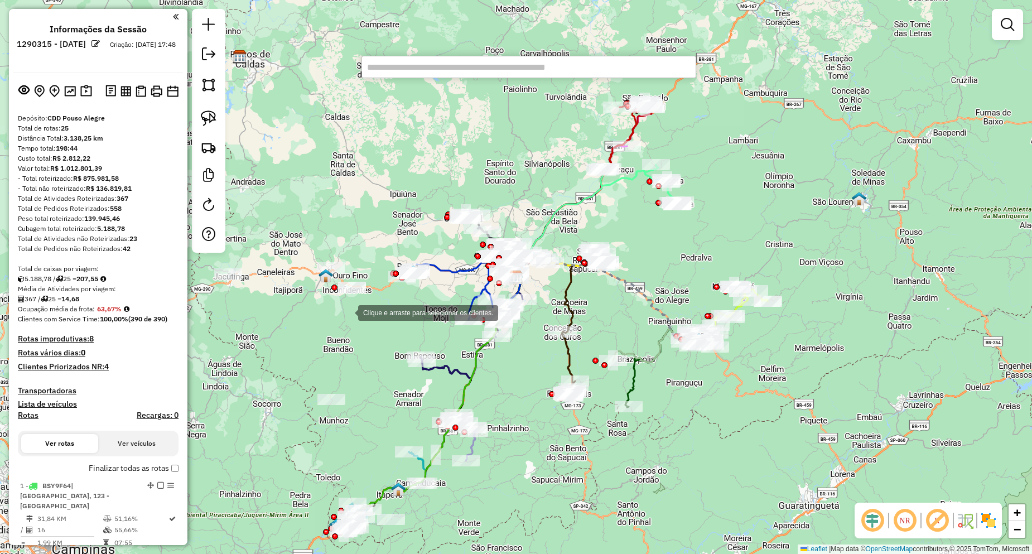
paste input "*****"
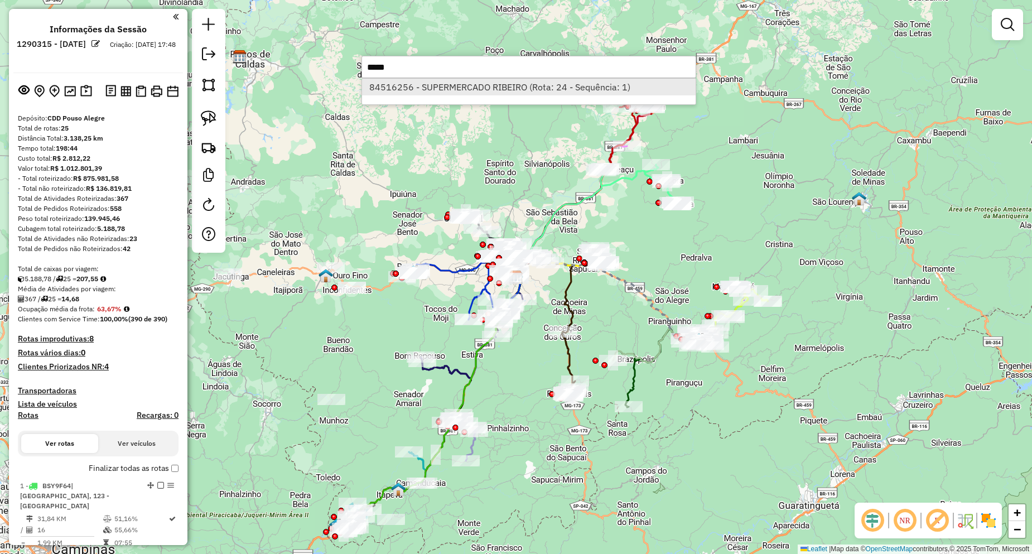
type input "*****"
click at [446, 89] on li "84516256 - SUPERMERCADO RIBEIRO (Rota: 24 - Sequência: 1)" at bounding box center [528, 87] width 333 height 17
select select "**********"
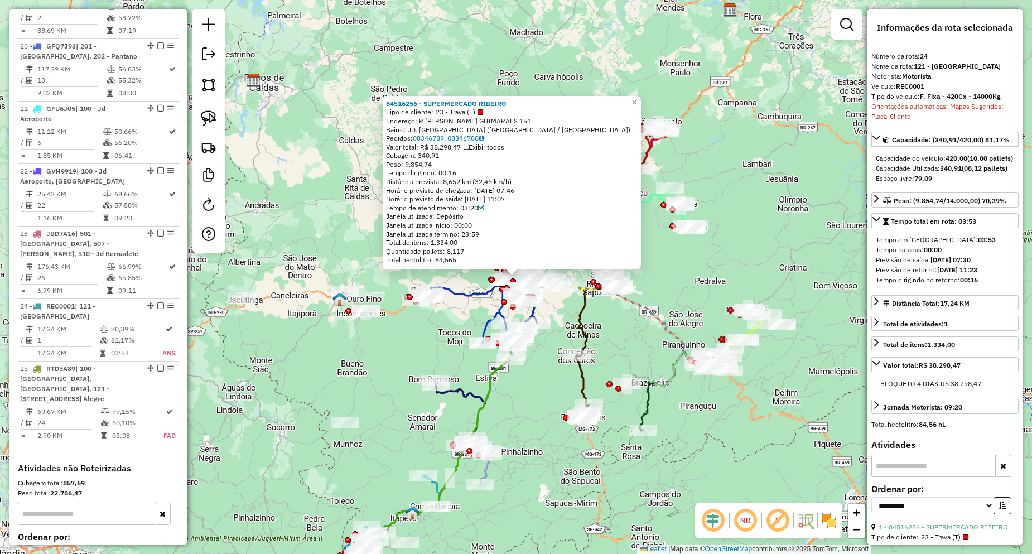
scroll to position [1765, 0]
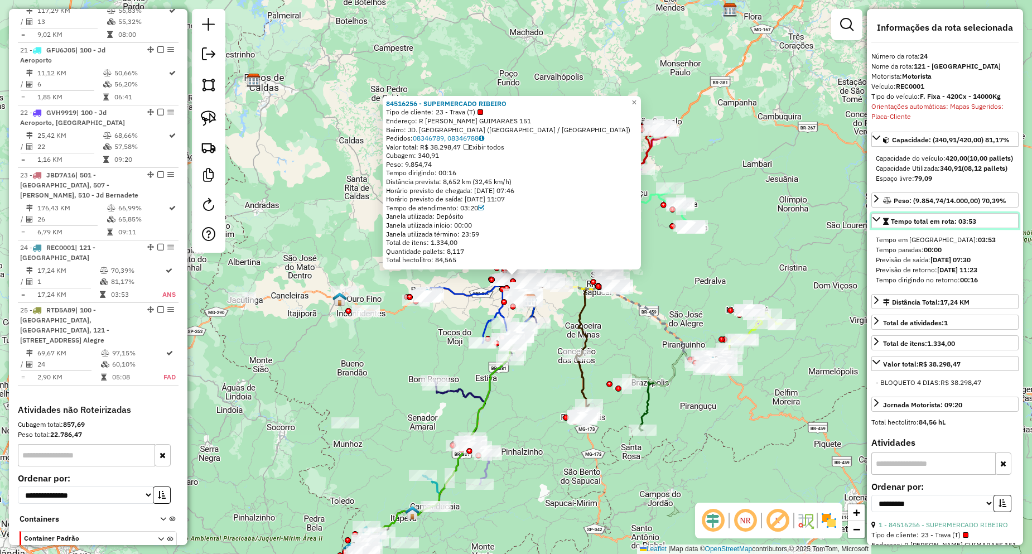
click at [951, 225] on span "Tempo total em rota: 03:53" at bounding box center [933, 221] width 85 height 8
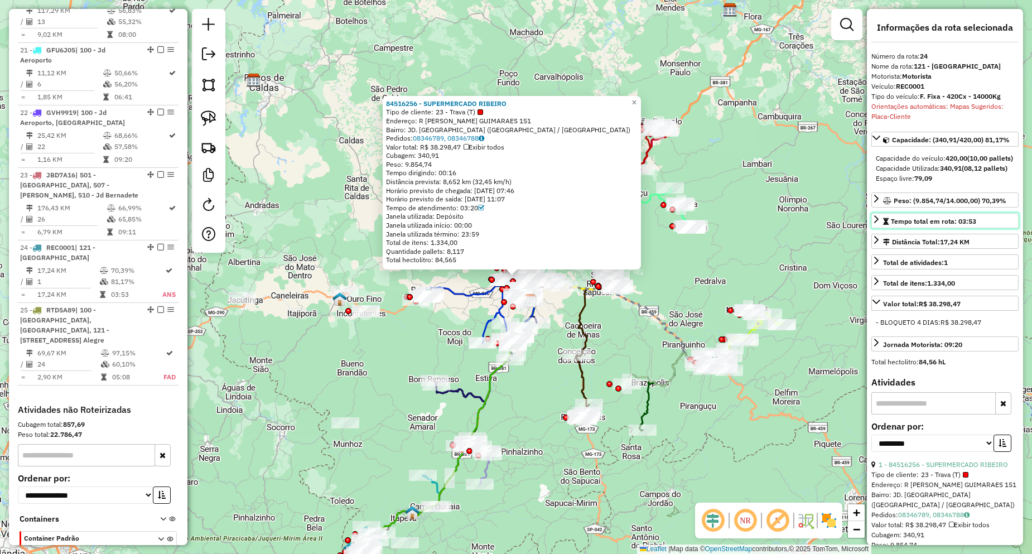
click at [940, 225] on span "Tempo total em rota: 03:53" at bounding box center [933, 221] width 85 height 8
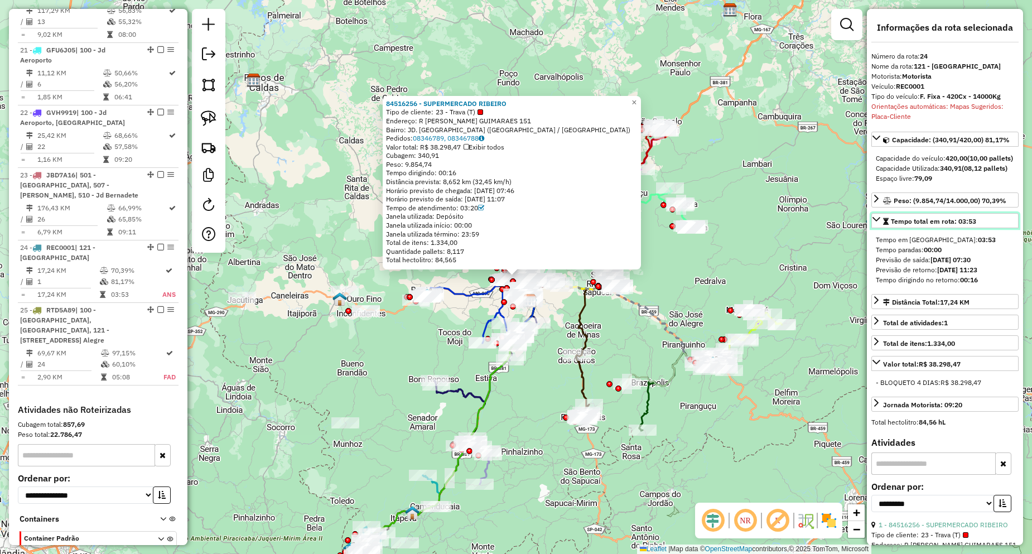
click at [937, 225] on span "Tempo total em rota: 03:53" at bounding box center [933, 221] width 85 height 8
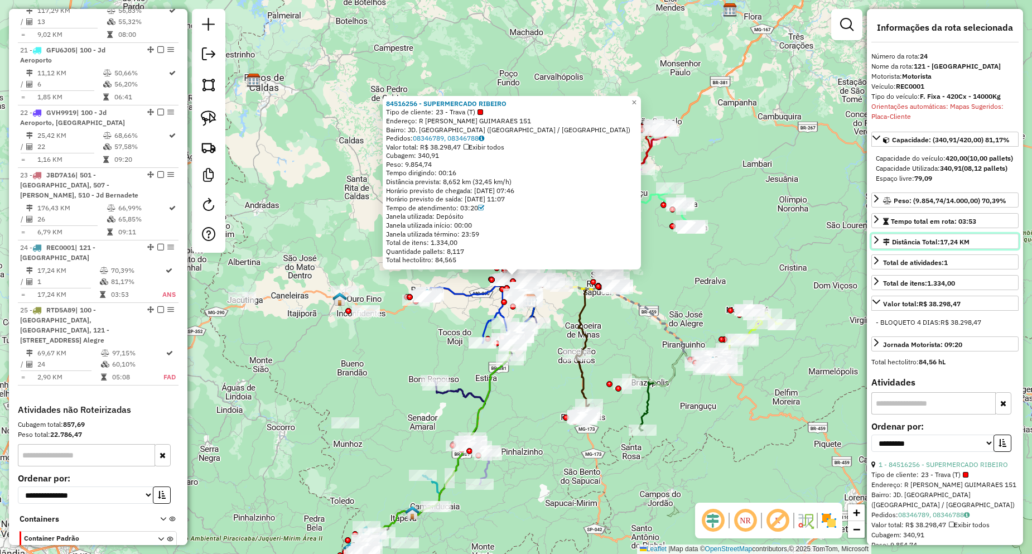
click at [949, 246] on span "17,24 KM" at bounding box center [955, 242] width 30 height 8
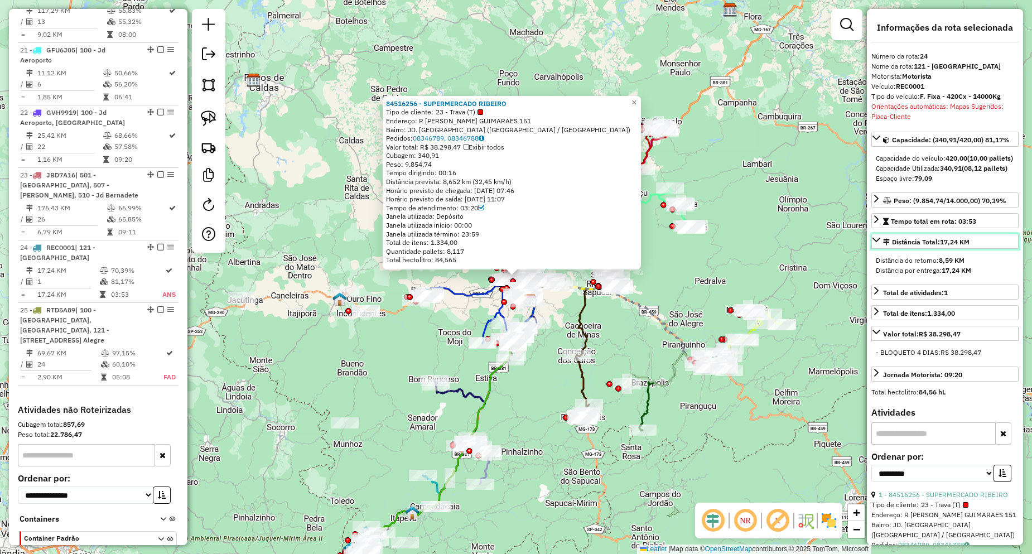
click at [946, 249] on link "Distância Total: 17,24 KM" at bounding box center [944, 241] width 147 height 15
